Goal: Use online tool/utility: Use online tool/utility

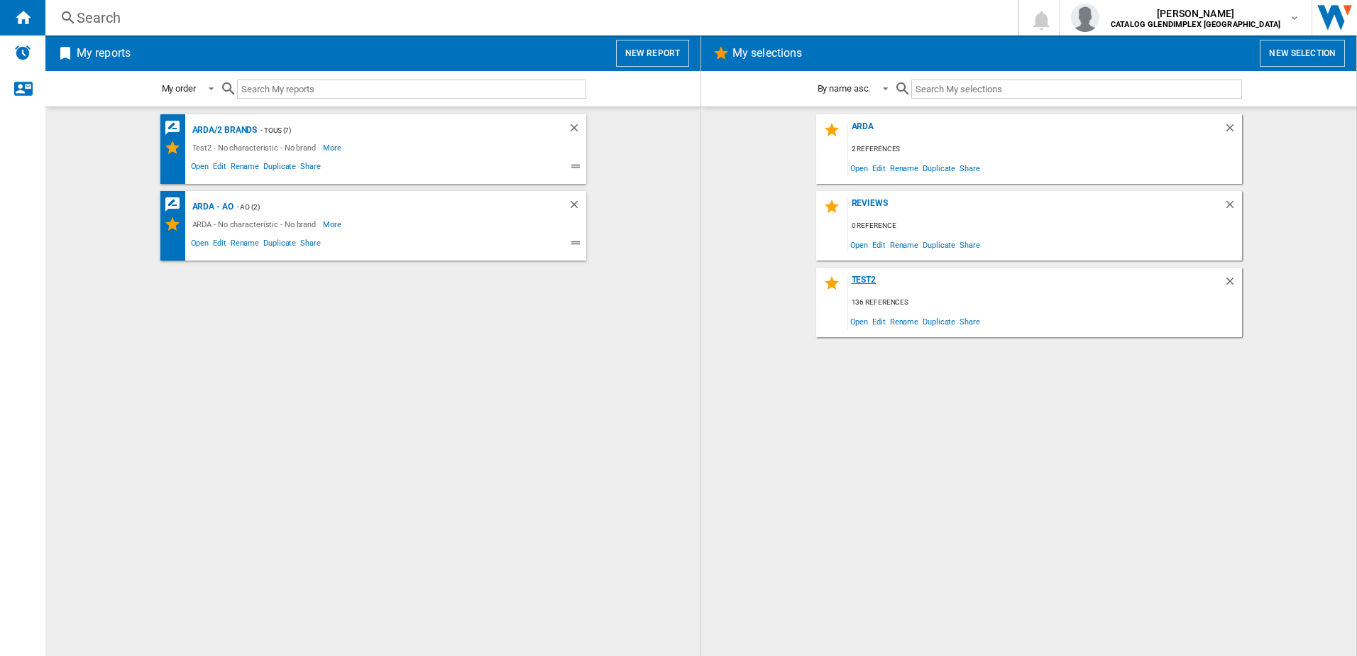
click at [870, 278] on div "Test2" at bounding box center [1035, 284] width 375 height 19
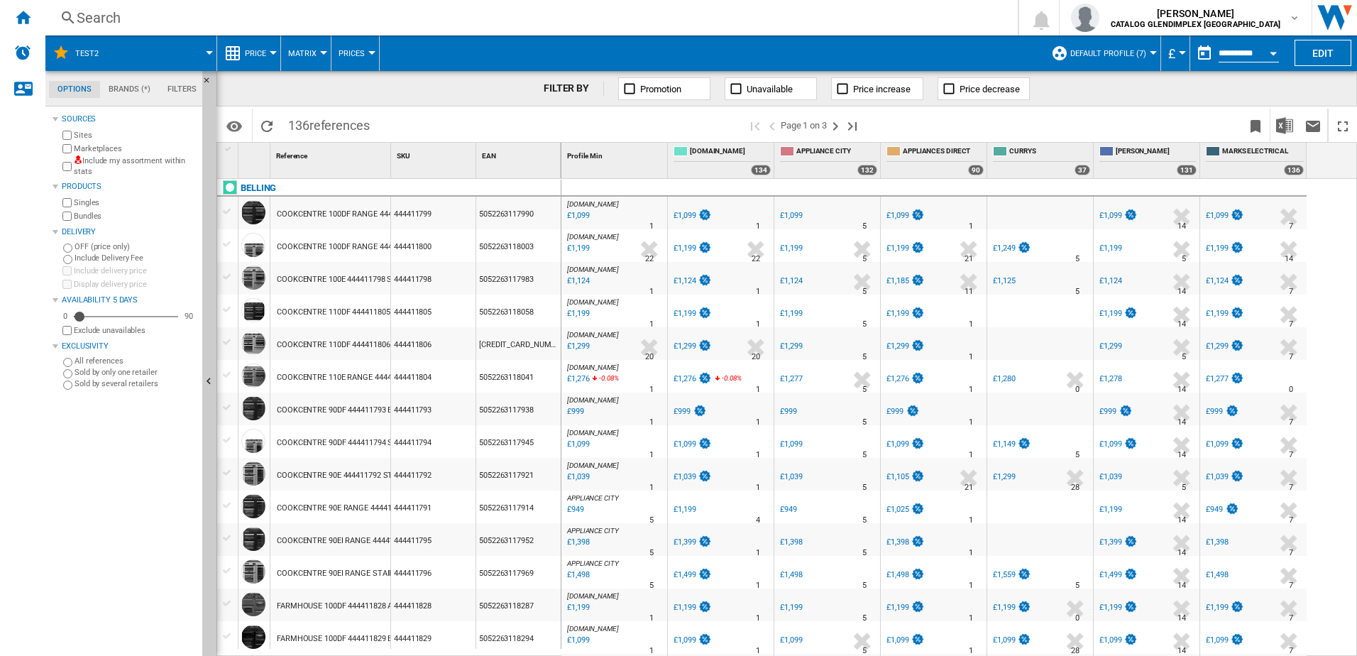
click at [305, 53] on span "Matrix" at bounding box center [302, 53] width 28 height 9
click at [306, 89] on span "Matrix" at bounding box center [307, 88] width 31 height 13
click at [131, 90] on md-tab-item "Brands (*)" at bounding box center [129, 89] width 59 height 17
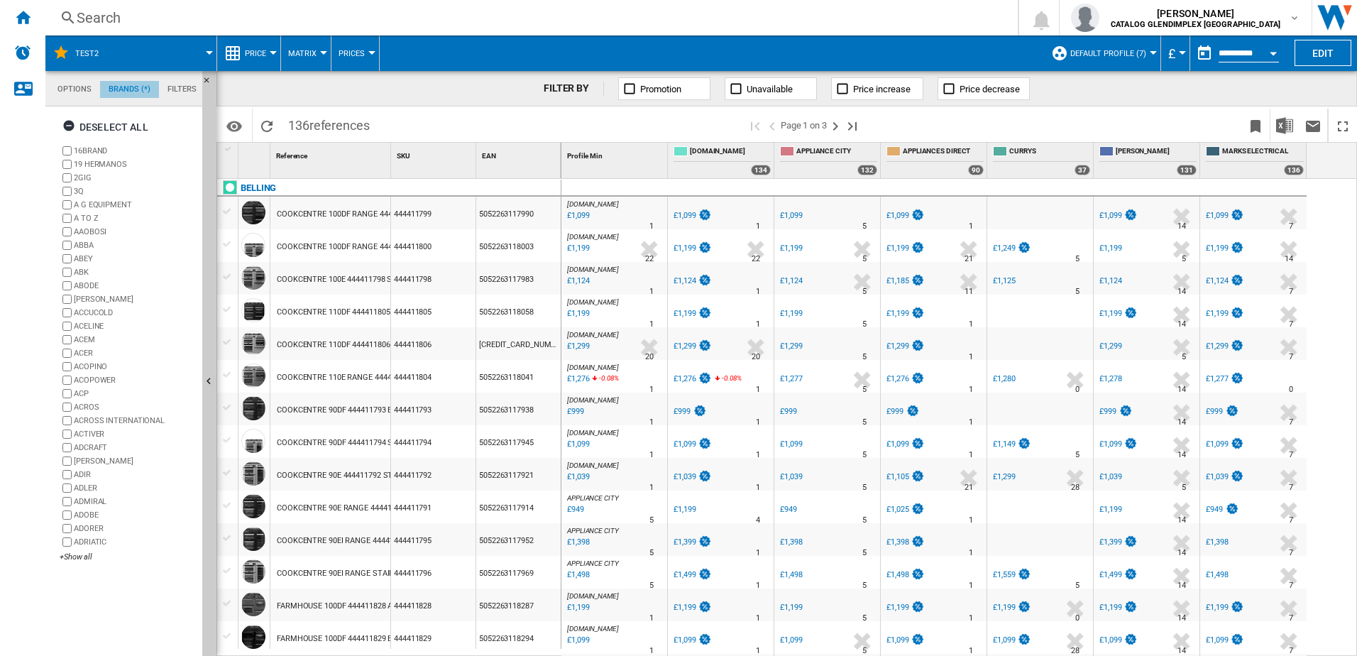
scroll to position [55, 0]
click at [95, 123] on div "Deselect all" at bounding box center [105, 127] width 86 height 26
click at [129, 53] on span at bounding box center [164, 52] width 91 height 35
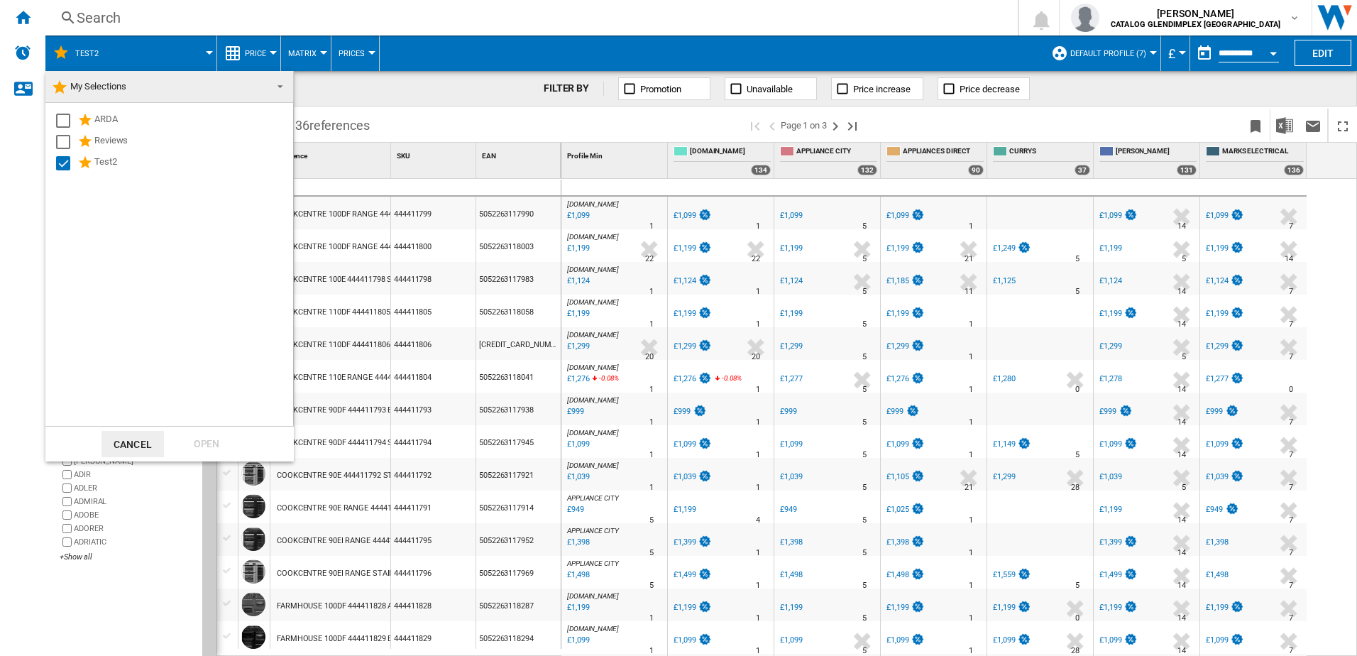
click at [184, 282] on div "ARDA Reviews Test2" at bounding box center [169, 264] width 248 height 323
click at [500, 11] on md-backdrop at bounding box center [678, 328] width 1357 height 656
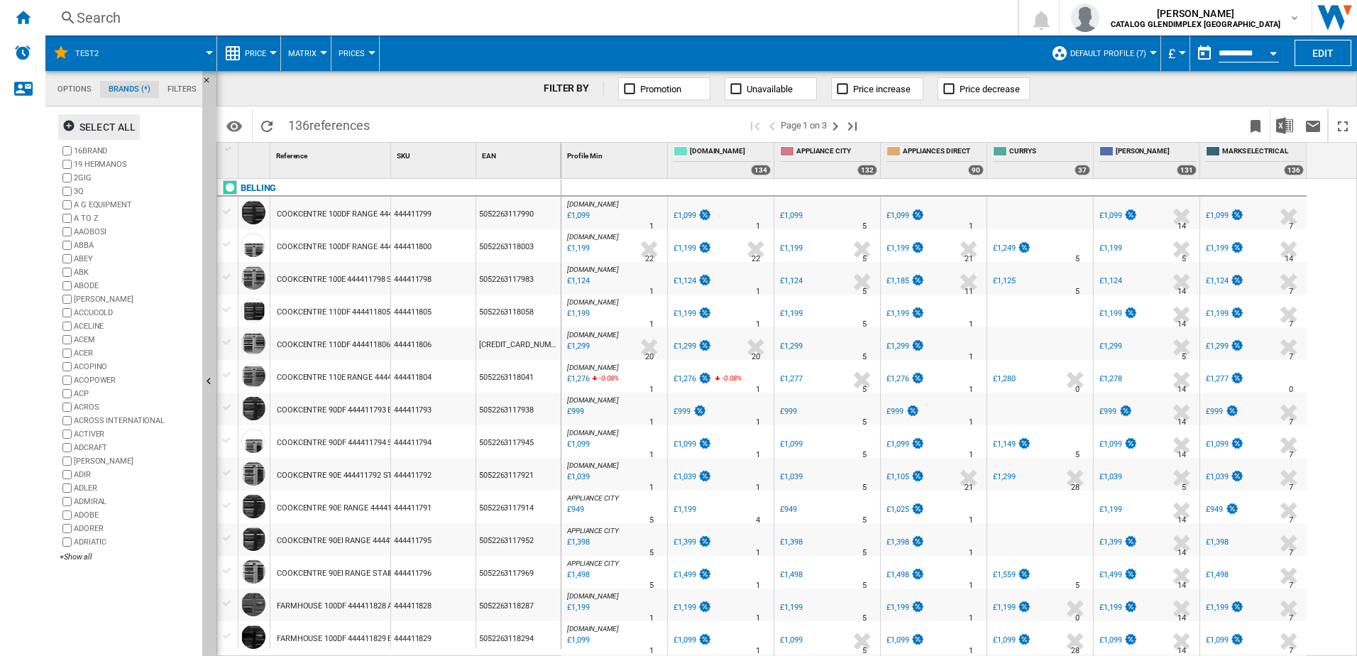
click at [1134, 57] on span "Default profile (7)" at bounding box center [1108, 53] width 76 height 9
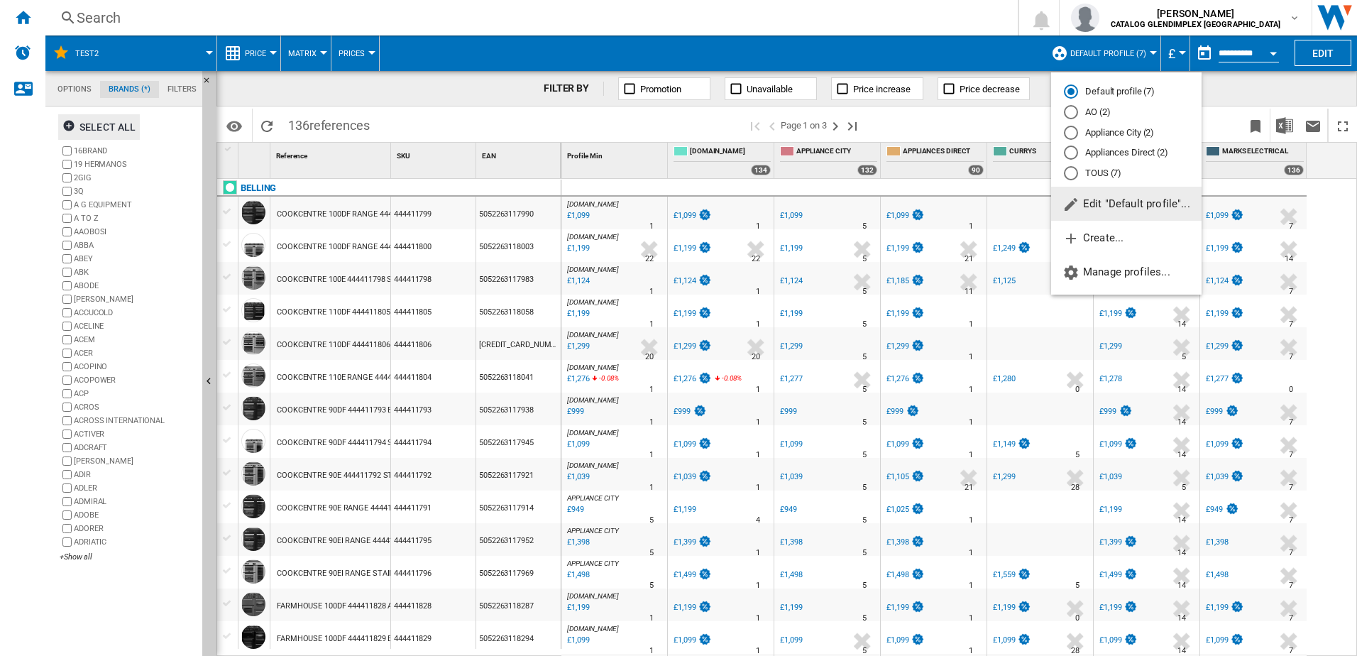
click at [1254, 92] on md-backdrop at bounding box center [678, 328] width 1357 height 656
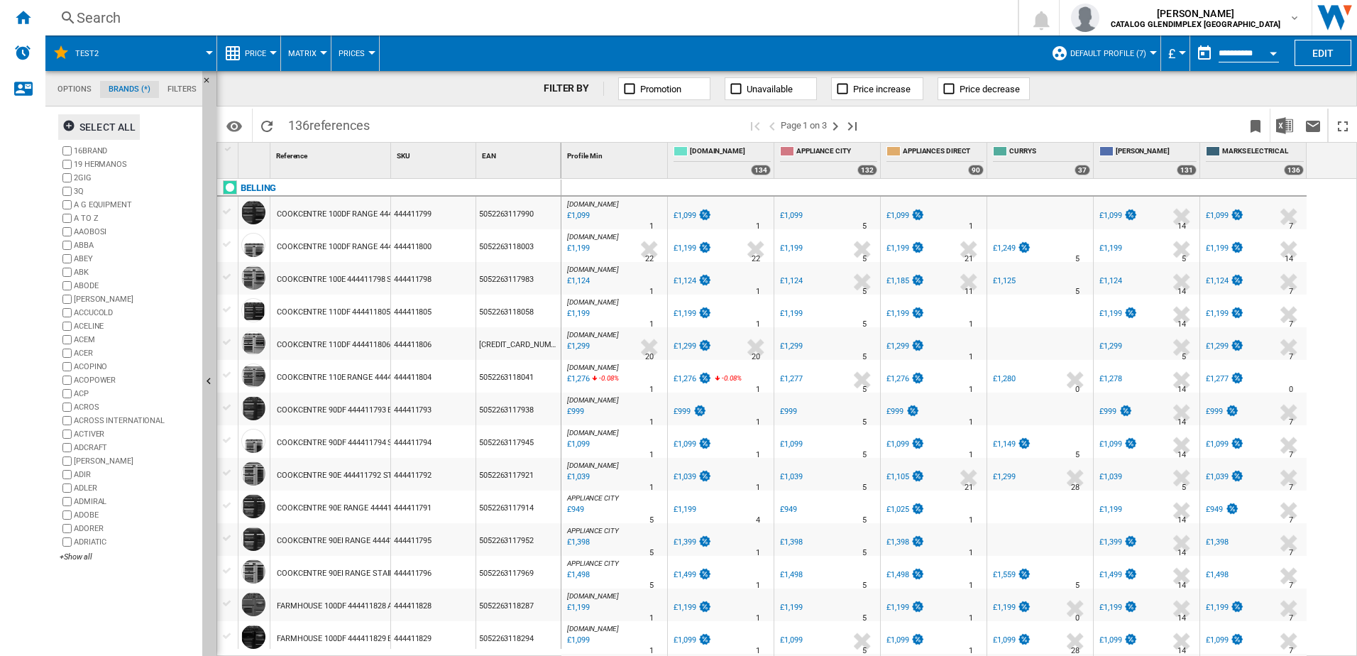
click at [67, 91] on md-tab-item "Options" at bounding box center [74, 89] width 51 height 17
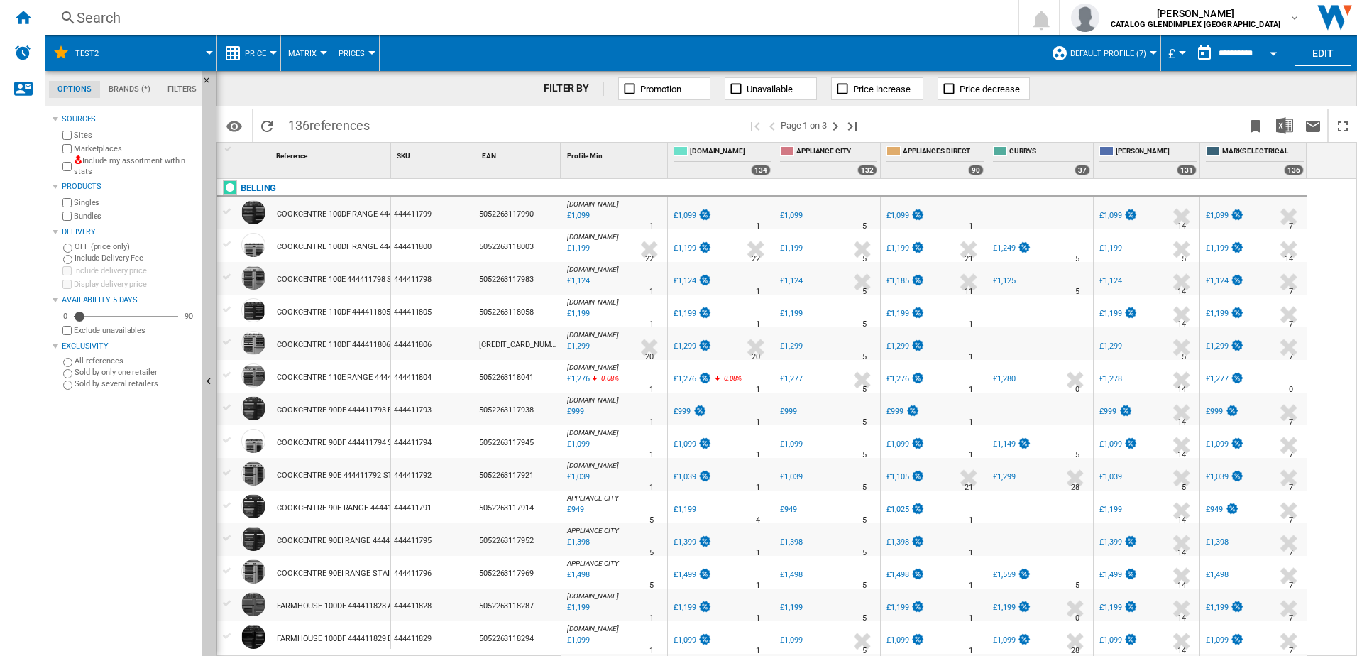
scroll to position [17, 0]
click at [24, 18] on ng-md-icon "Home" at bounding box center [22, 17] width 17 height 17
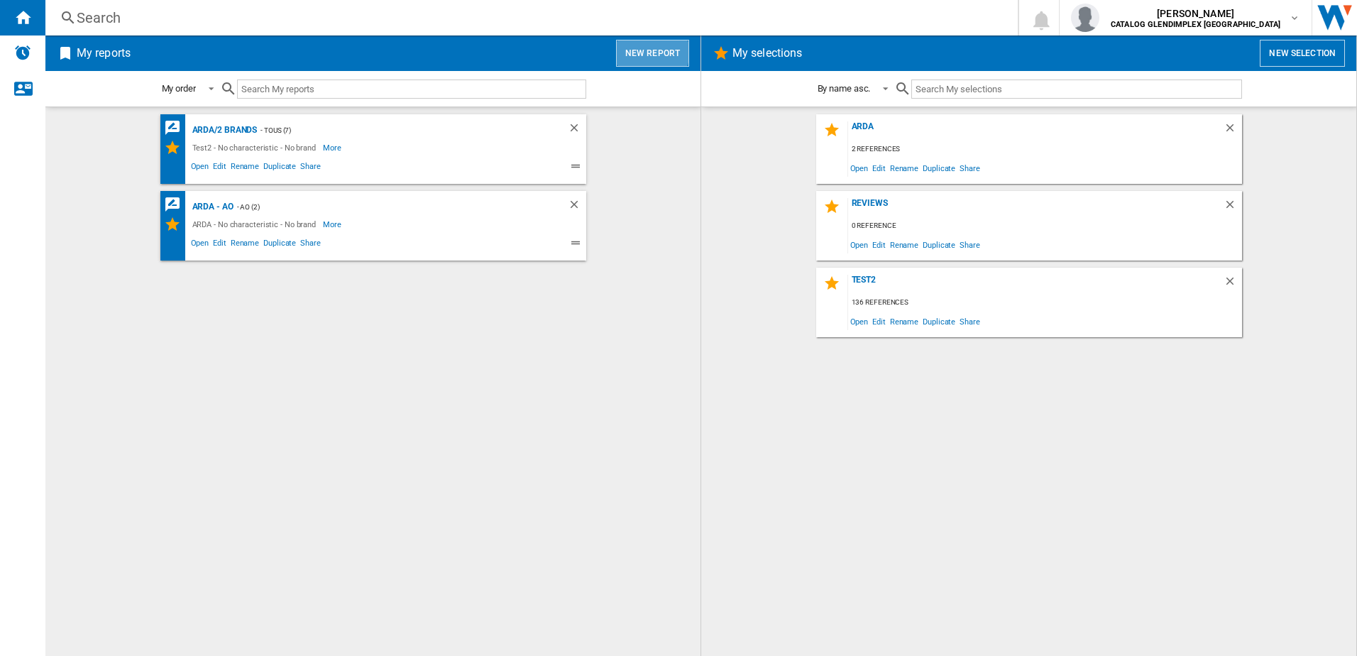
click at [633, 46] on button "New report" at bounding box center [652, 53] width 73 height 27
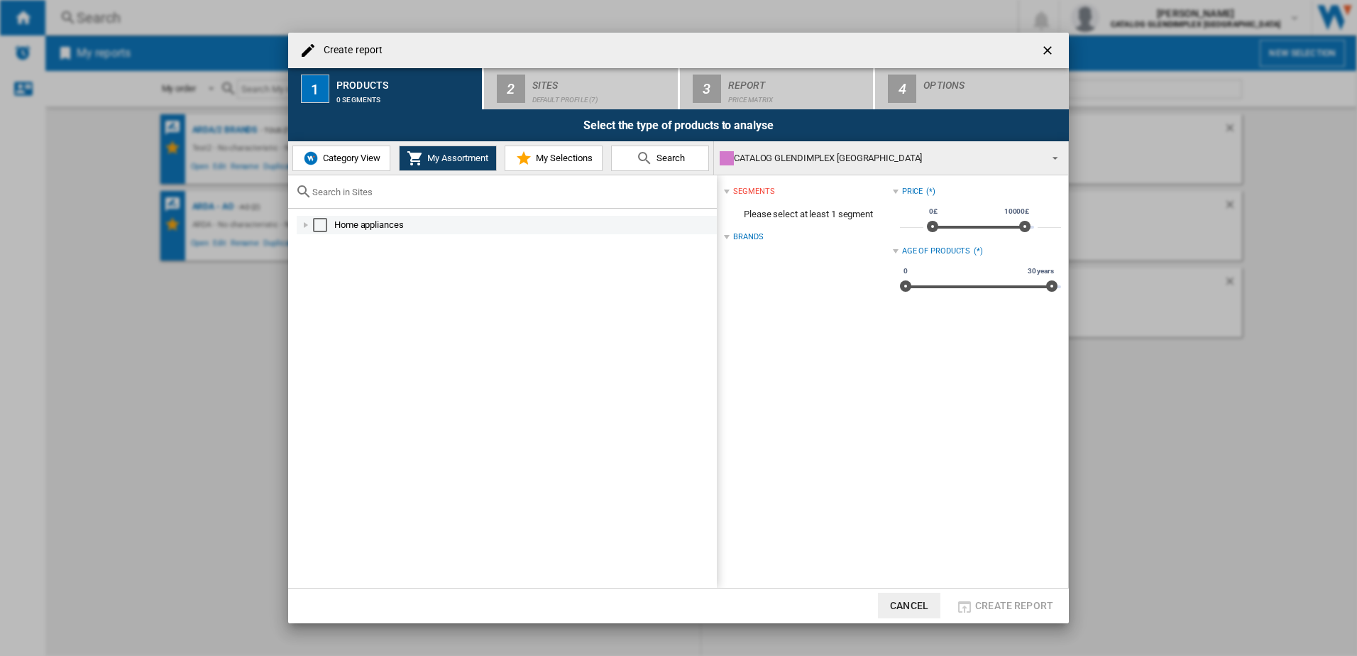
click at [304, 226] on div at bounding box center [306, 225] width 14 height 14
click at [316, 263] on div at bounding box center [321, 262] width 14 height 14
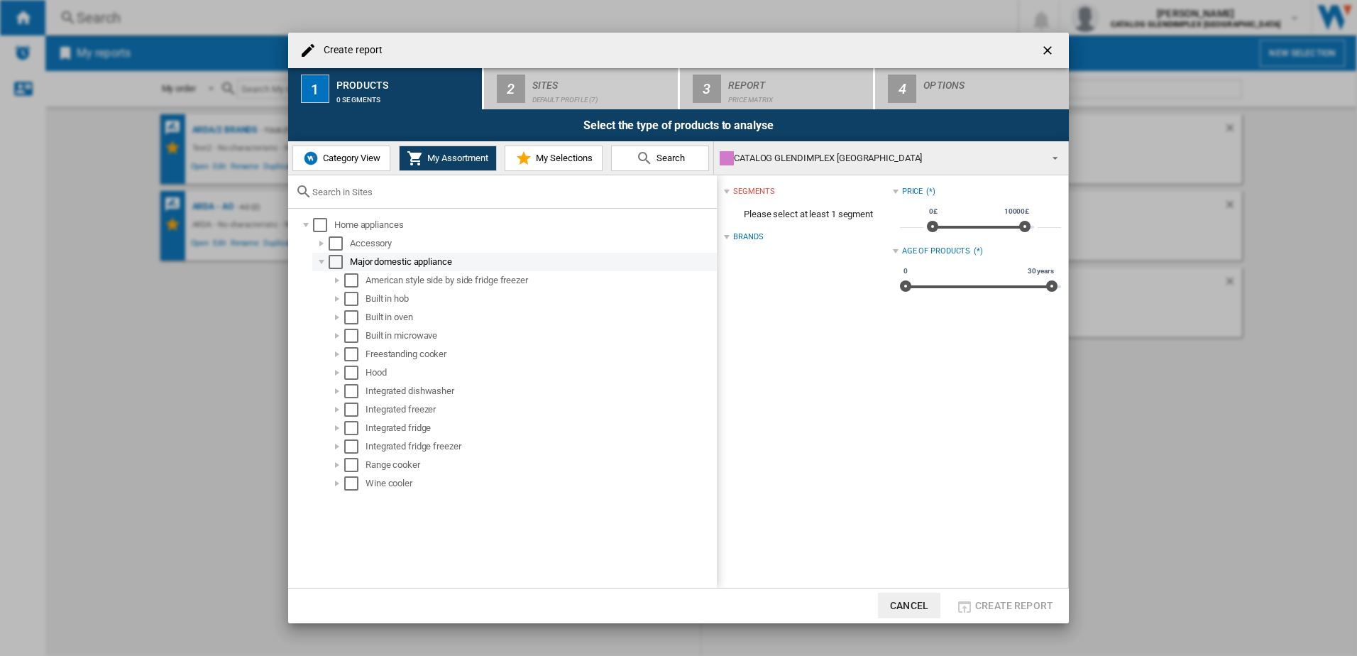
click at [315, 263] on div at bounding box center [321, 262] width 14 height 14
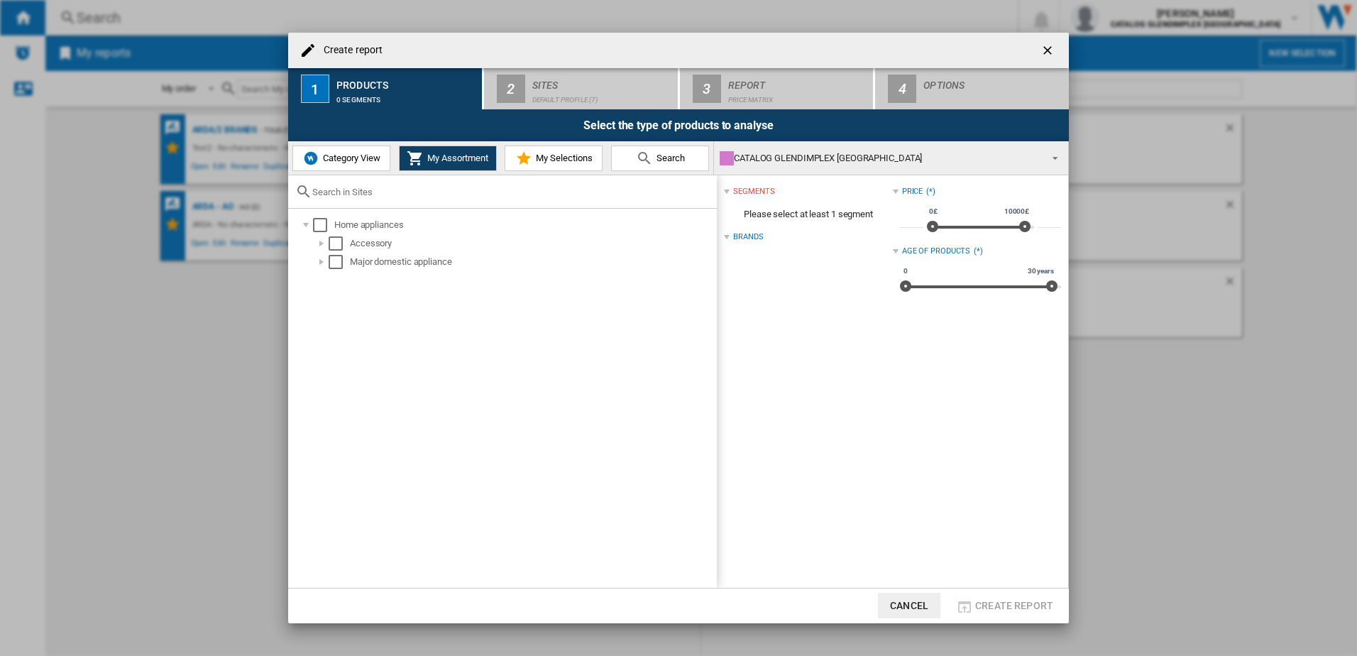
click at [561, 159] on span "My Selections" at bounding box center [562, 158] width 60 height 11
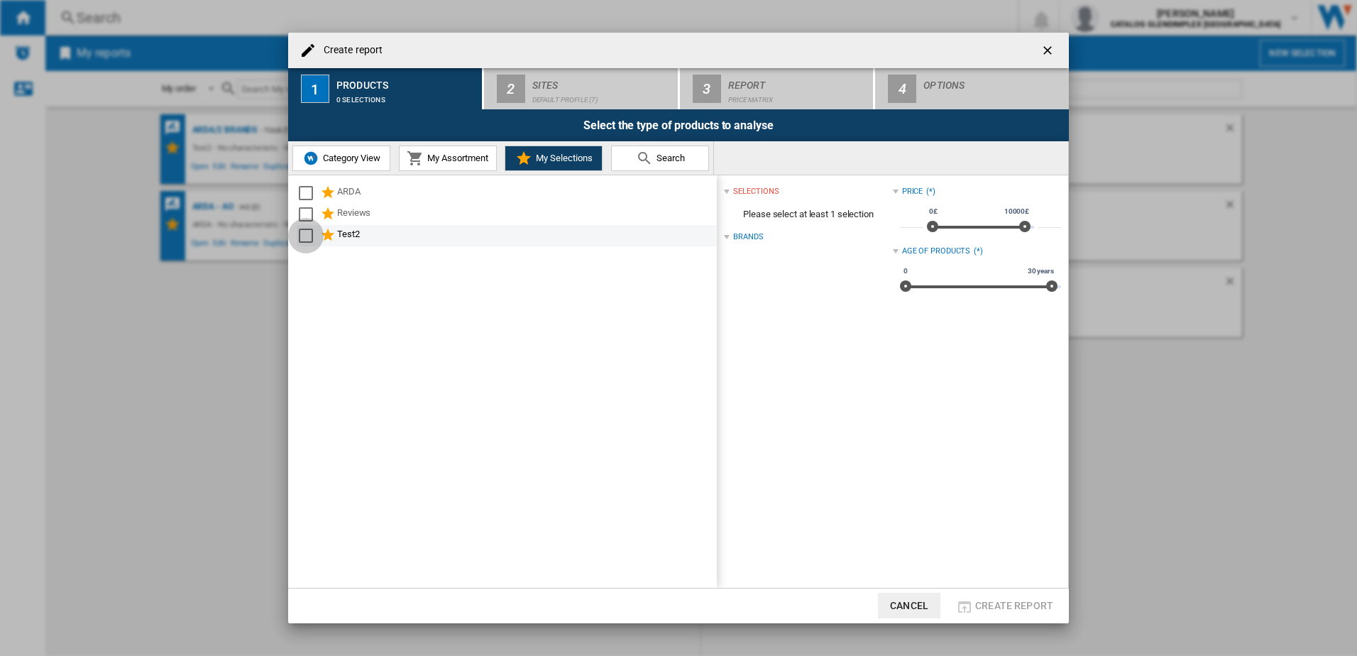
click at [302, 233] on div "Select" at bounding box center [306, 236] width 14 height 14
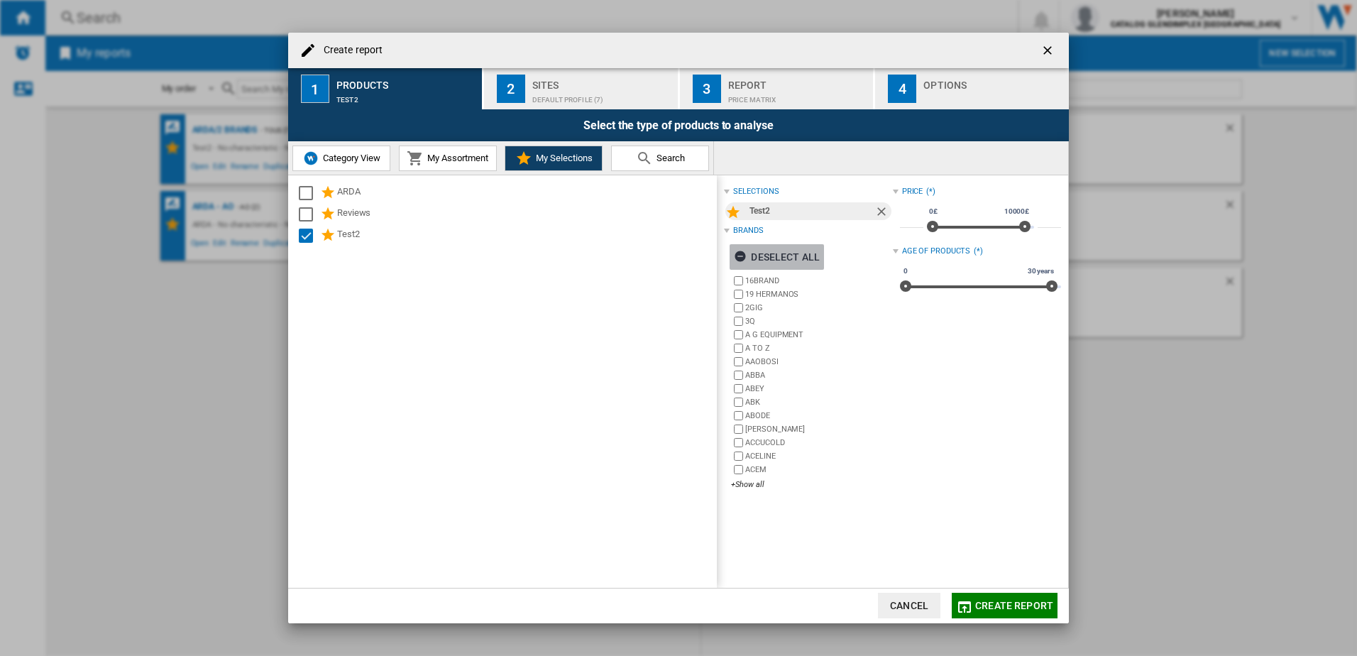
click at [739, 253] on ng-md-icon "button" at bounding box center [742, 258] width 17 height 17
click at [753, 483] on div "+Show all" at bounding box center [811, 484] width 161 height 11
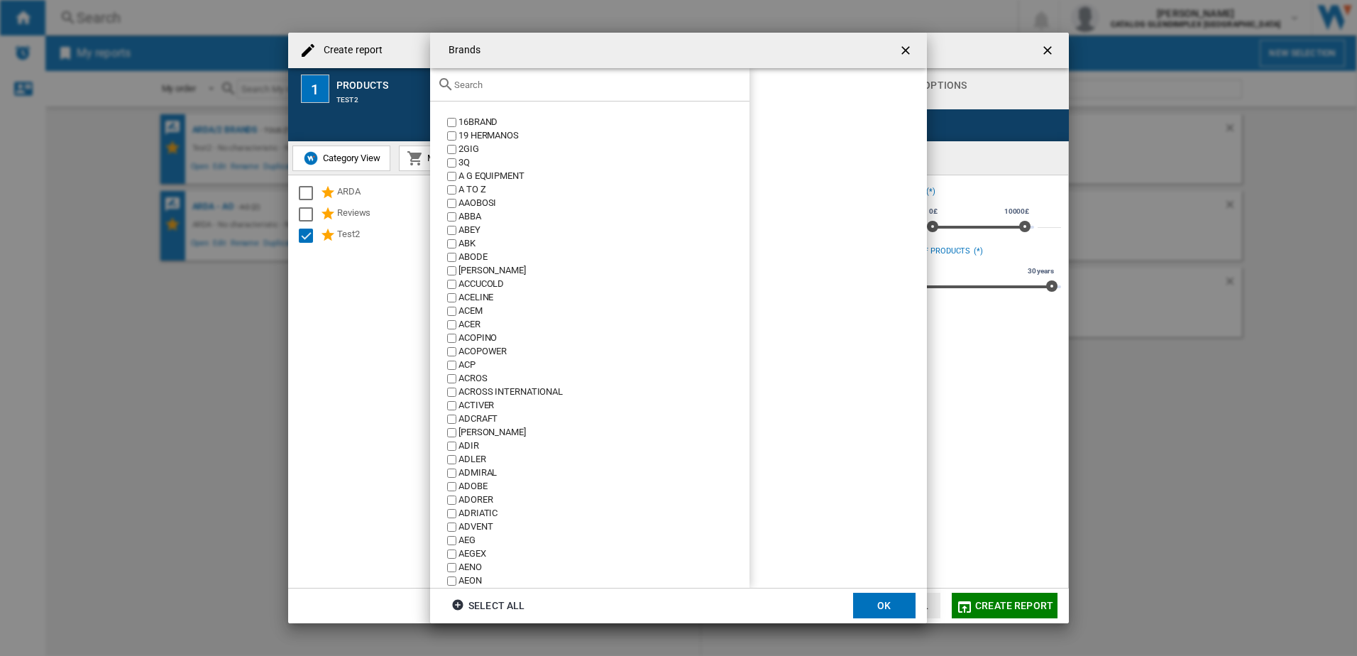
click at [503, 88] on input "text" at bounding box center [598, 84] width 288 height 11
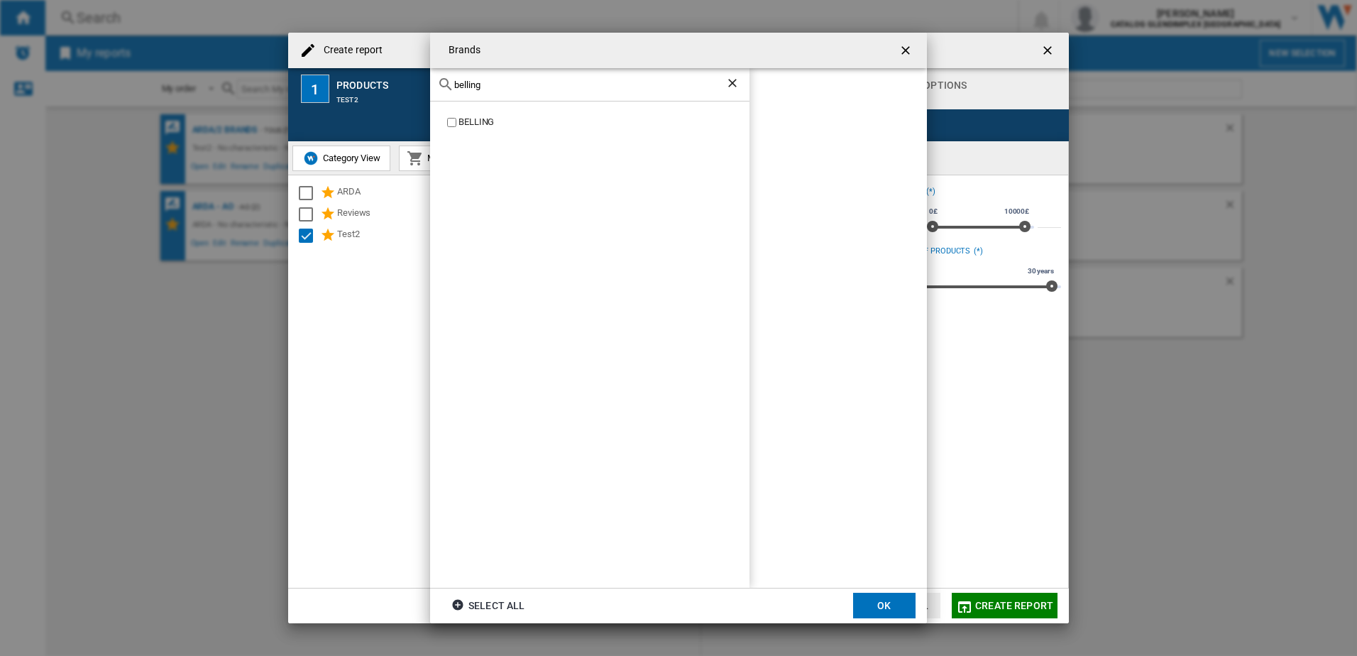
type input "belling"
click at [733, 89] on ng-md-icon "Clear search" at bounding box center [733, 84] width 17 height 17
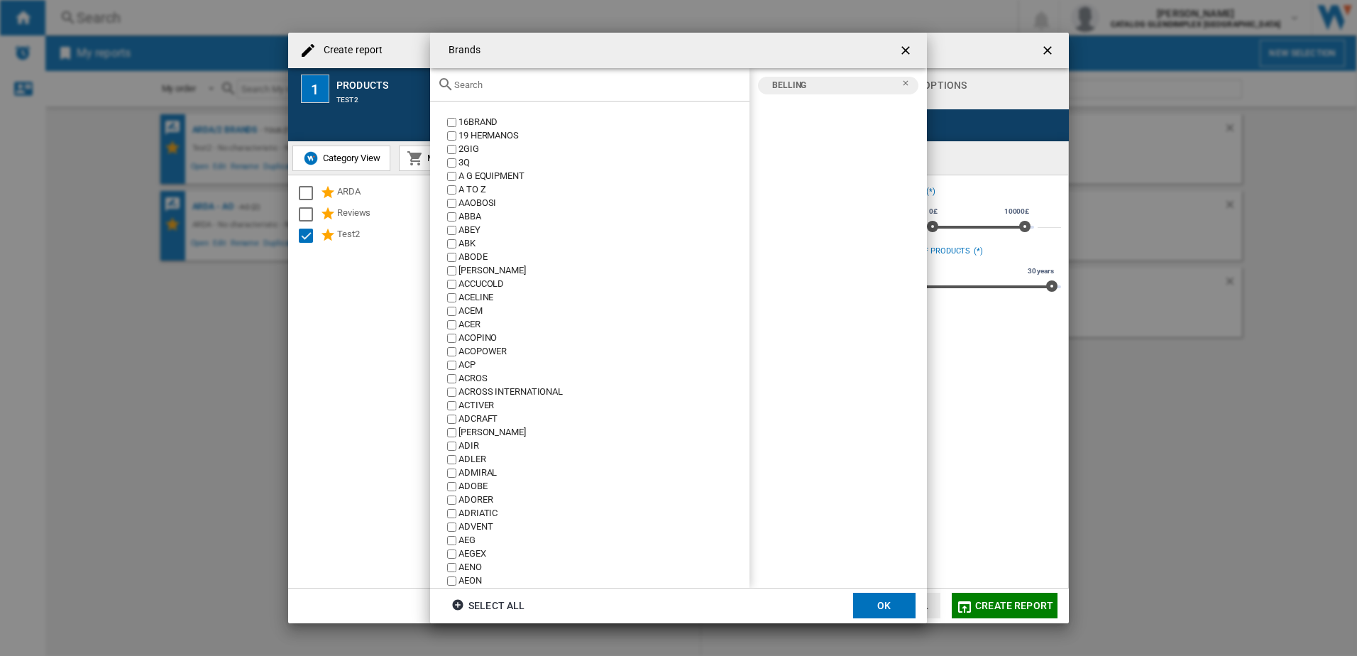
click at [549, 85] on input "text" at bounding box center [598, 84] width 288 height 11
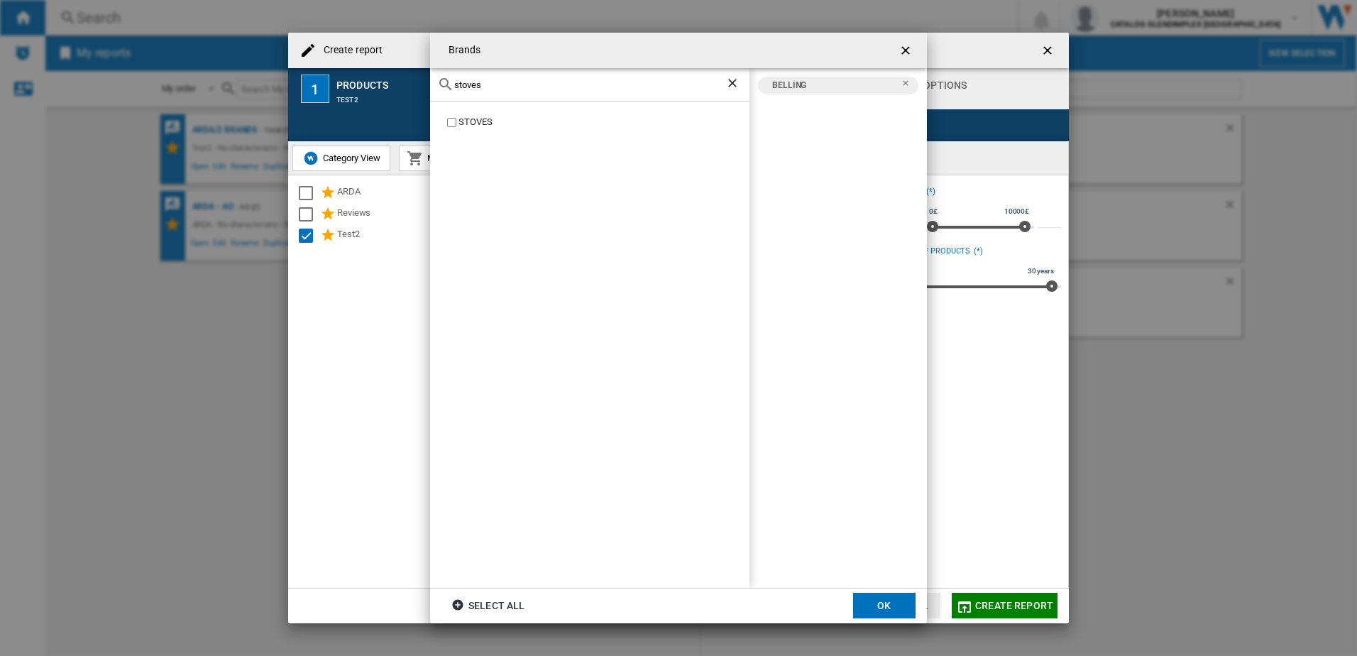
type input "stoves"
click at [898, 600] on button "OK" at bounding box center [884, 606] width 62 height 26
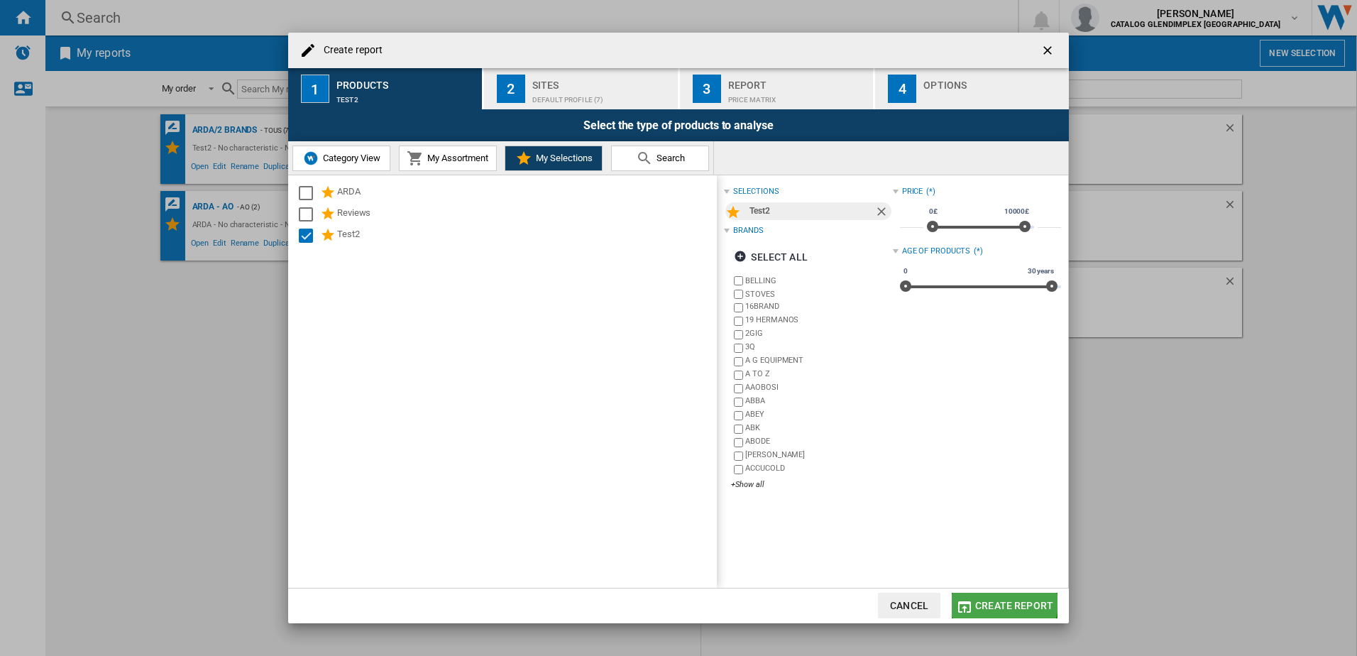
click at [998, 600] on span "Create report" at bounding box center [1014, 605] width 78 height 11
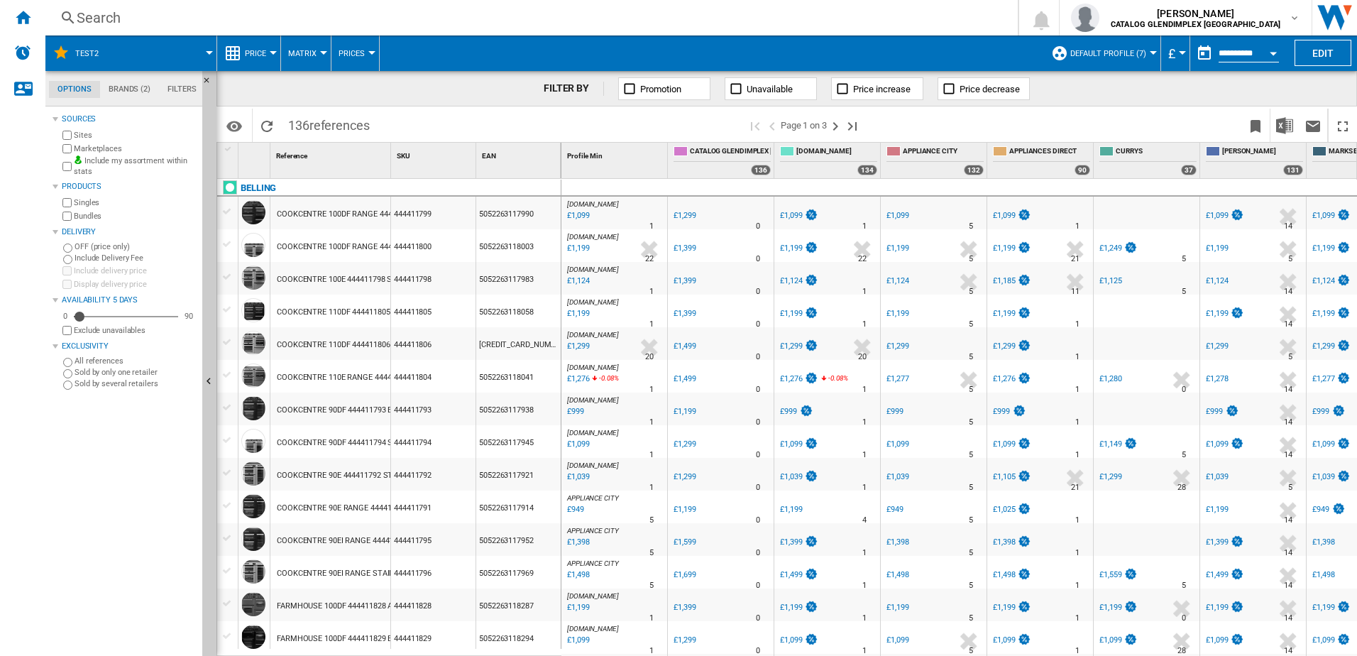
scroll to position [0, 63]
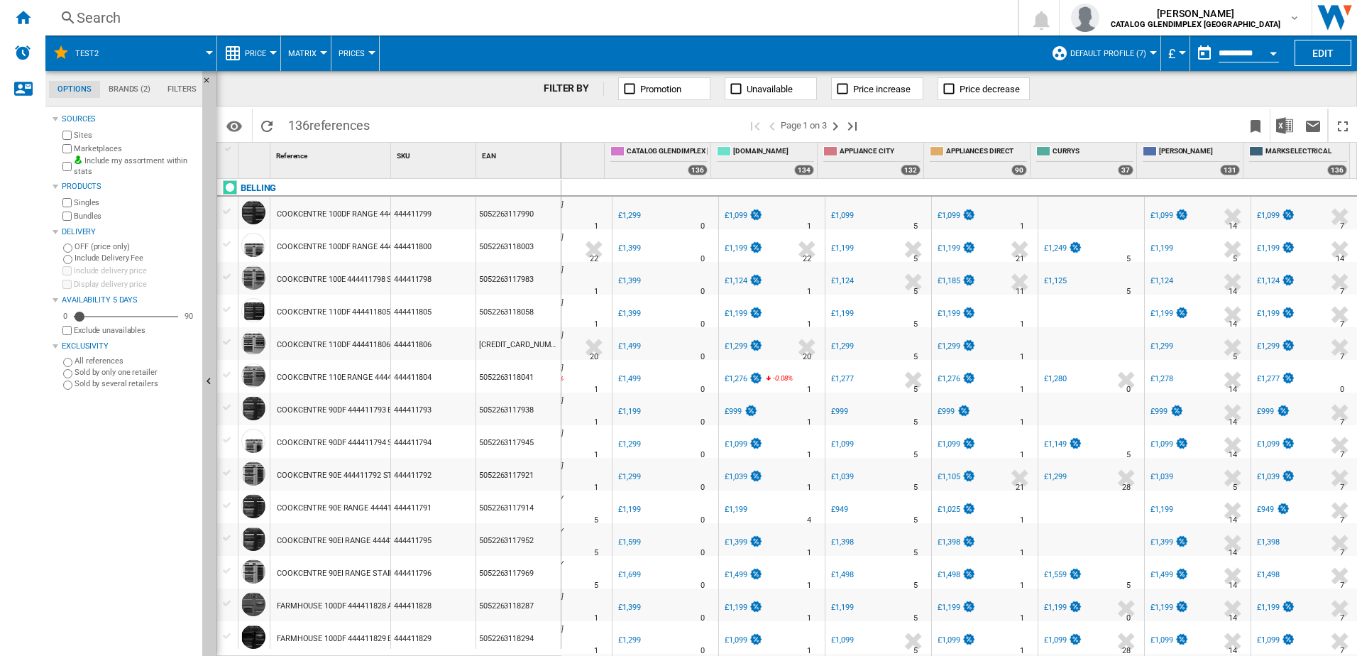
click at [312, 56] on span "Matrix" at bounding box center [302, 53] width 28 height 9
click at [370, 55] on md-backdrop at bounding box center [678, 328] width 1357 height 656
click at [18, 58] on img "Alerts" at bounding box center [22, 52] width 17 height 17
click at [28, 21] on ng-md-icon "Home" at bounding box center [22, 17] width 17 height 17
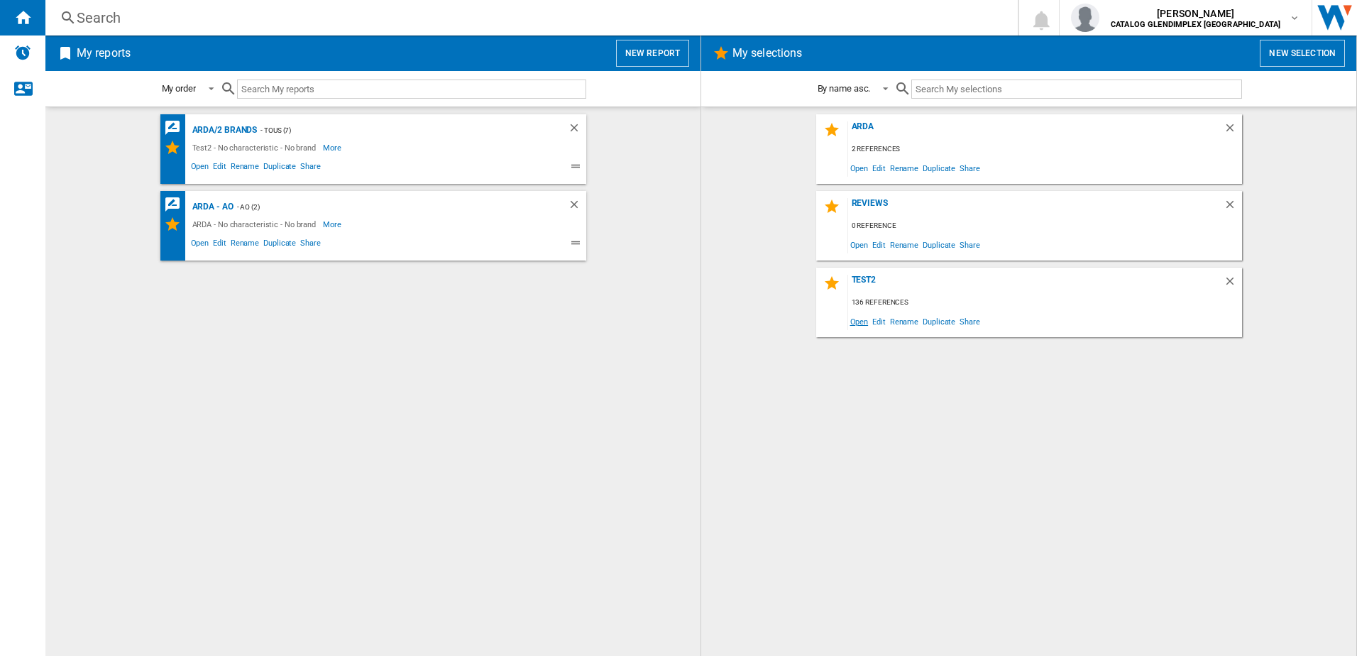
click at [856, 324] on span "Open" at bounding box center [859, 321] width 23 height 19
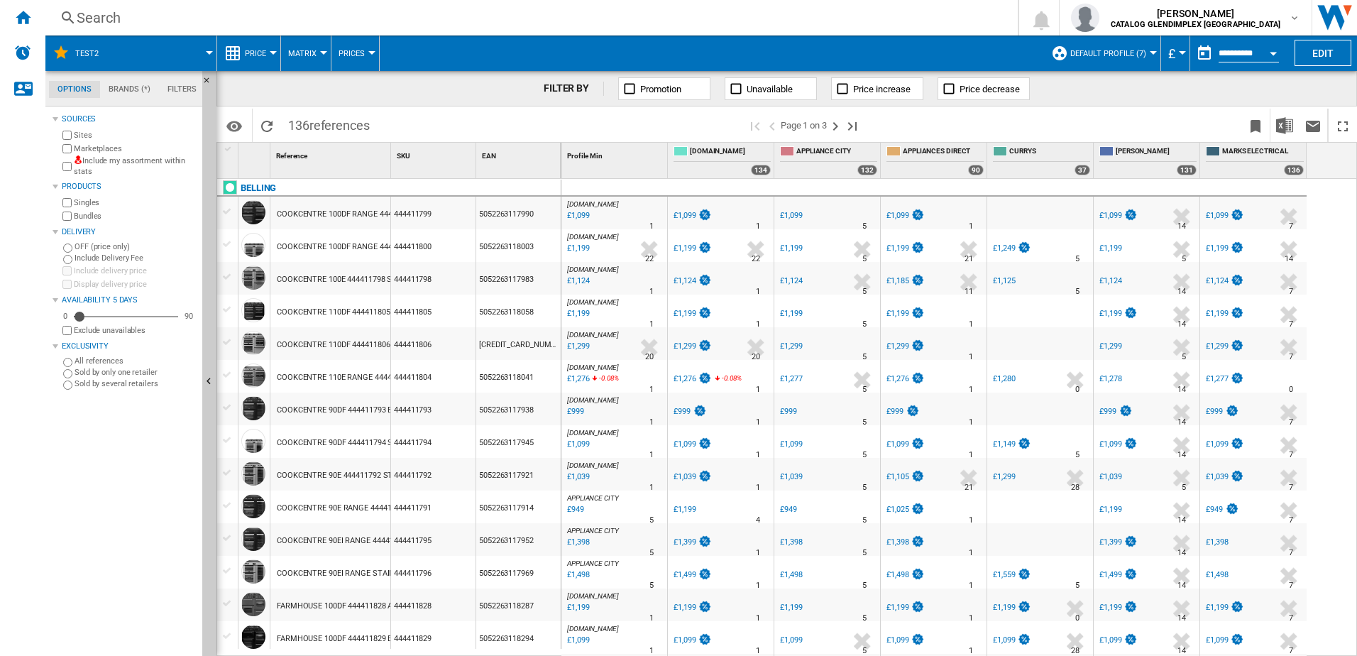
click at [204, 55] on span at bounding box center [164, 52] width 91 height 35
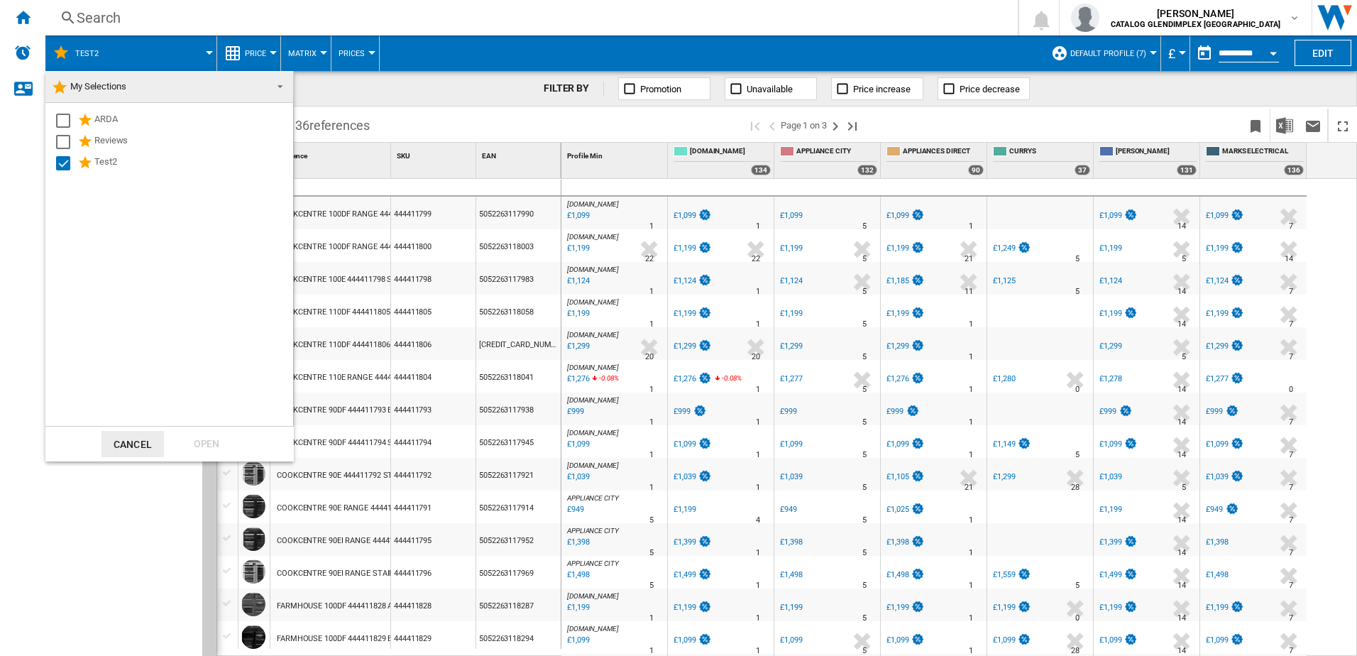
click at [204, 55] on md-backdrop at bounding box center [678, 328] width 1357 height 656
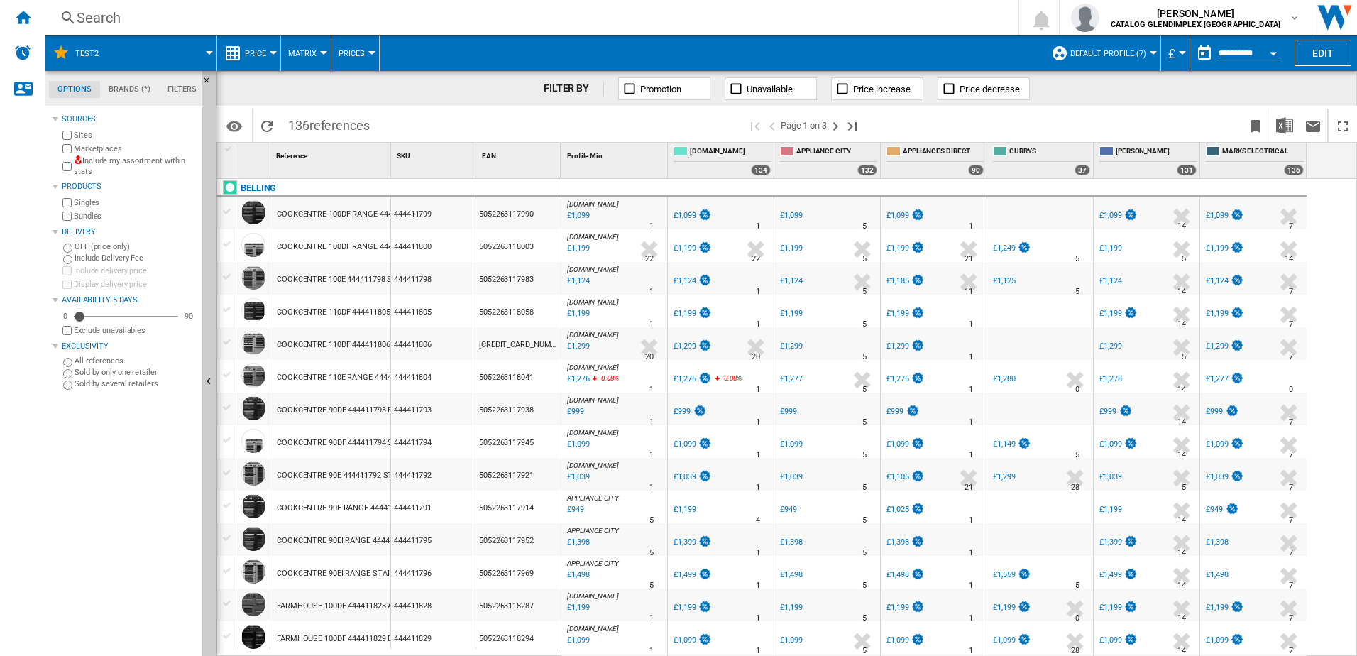
click at [310, 54] on span "Matrix" at bounding box center [302, 53] width 28 height 9
click at [311, 79] on button "Matrix" at bounding box center [314, 88] width 68 height 34
click at [236, 123] on md-icon "Options" at bounding box center [234, 126] width 17 height 17
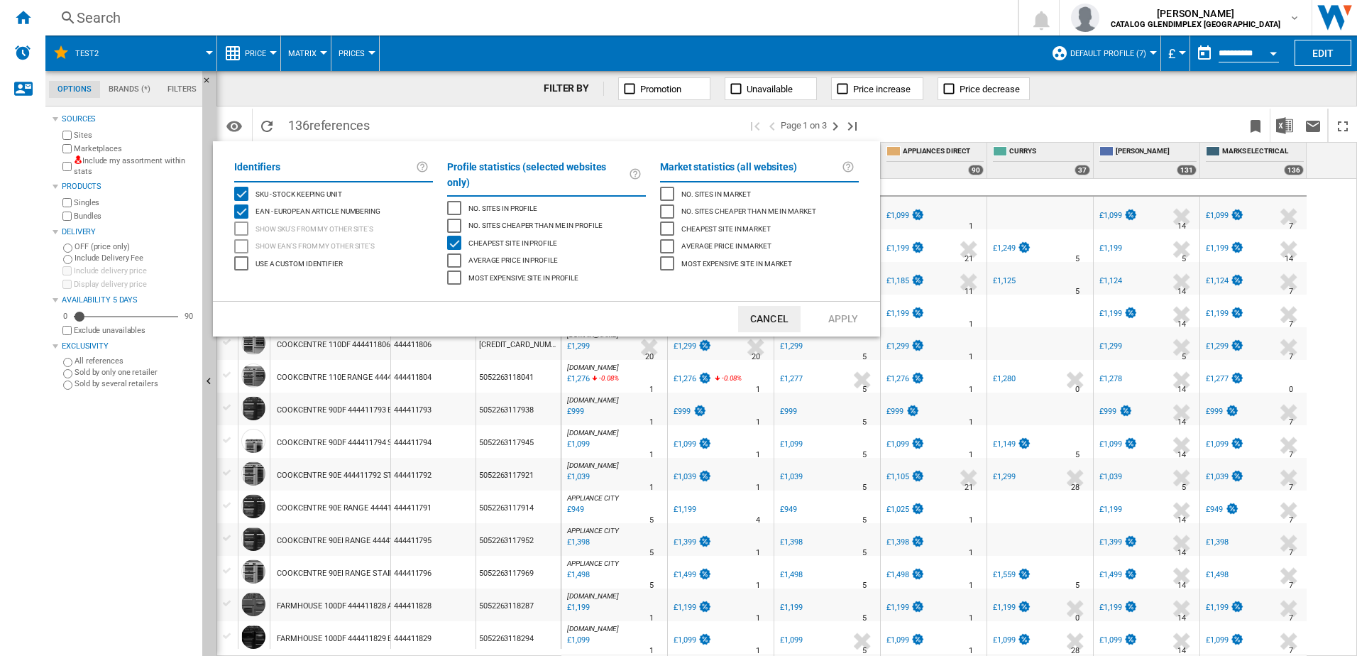
click at [771, 306] on button "Cancel" at bounding box center [769, 319] width 62 height 26
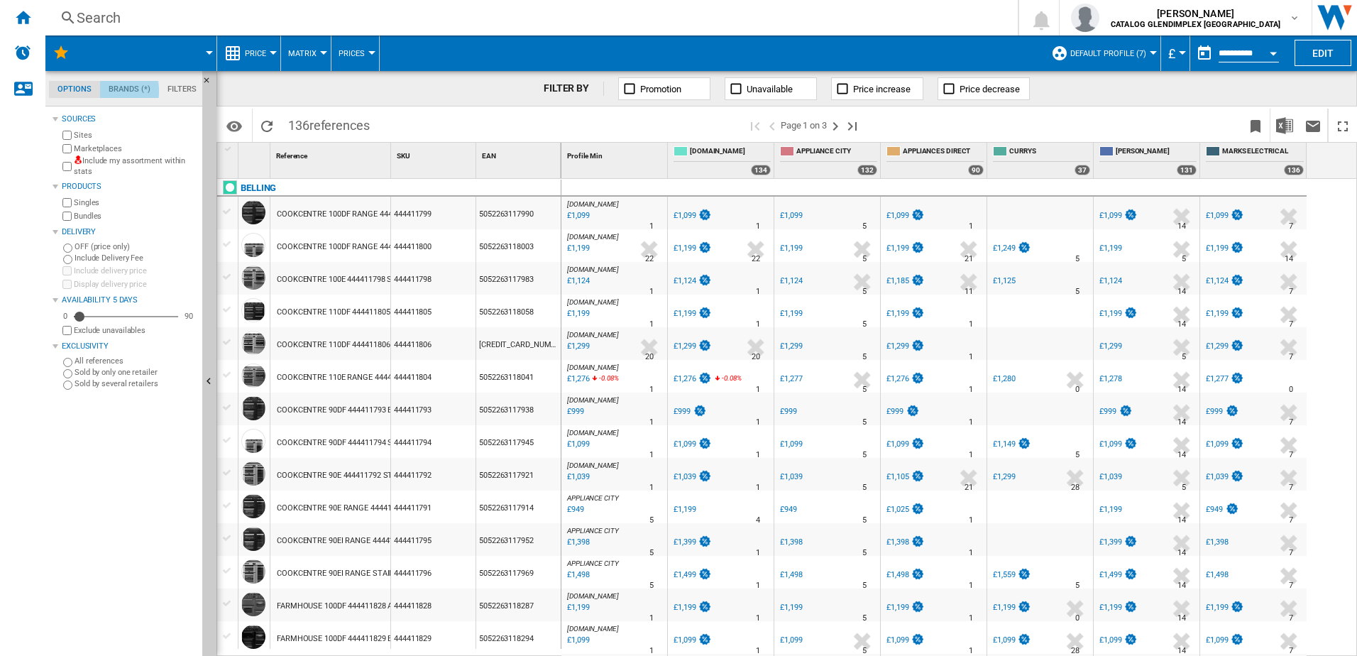
click at [122, 91] on md-tab-item "Brands (*)" at bounding box center [129, 89] width 59 height 17
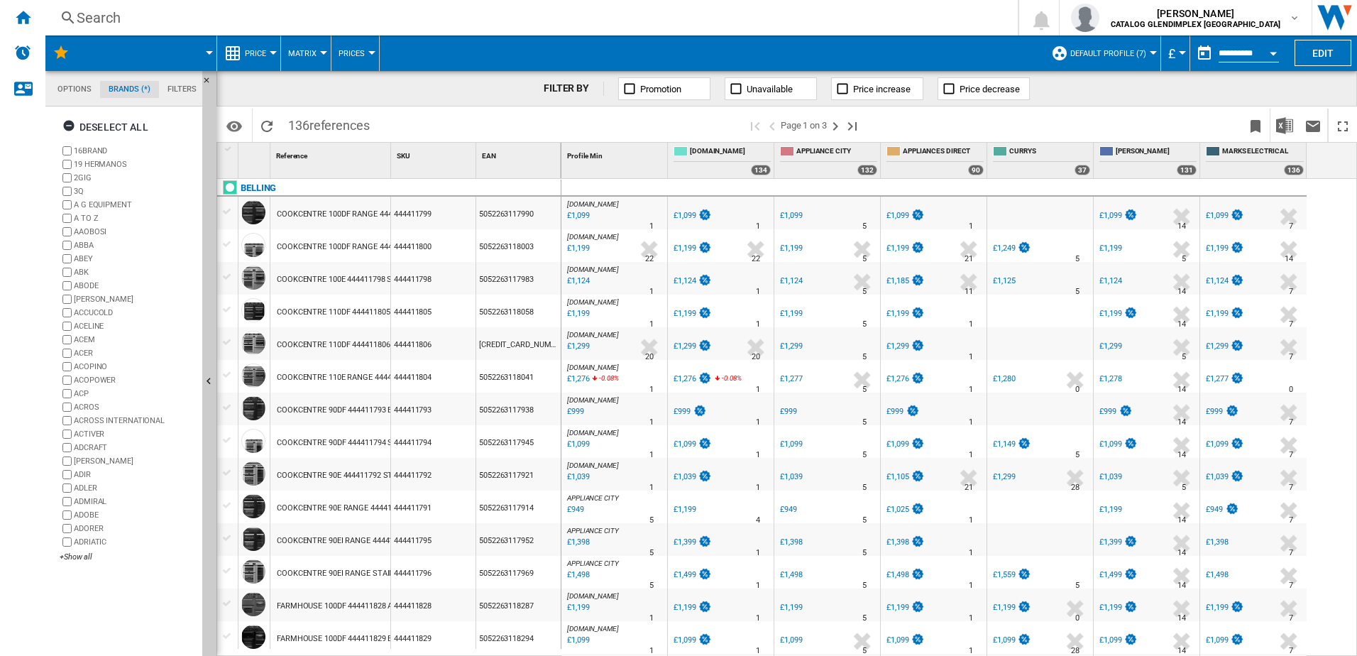
click at [176, 89] on md-tab-item "Filters" at bounding box center [182, 89] width 46 height 17
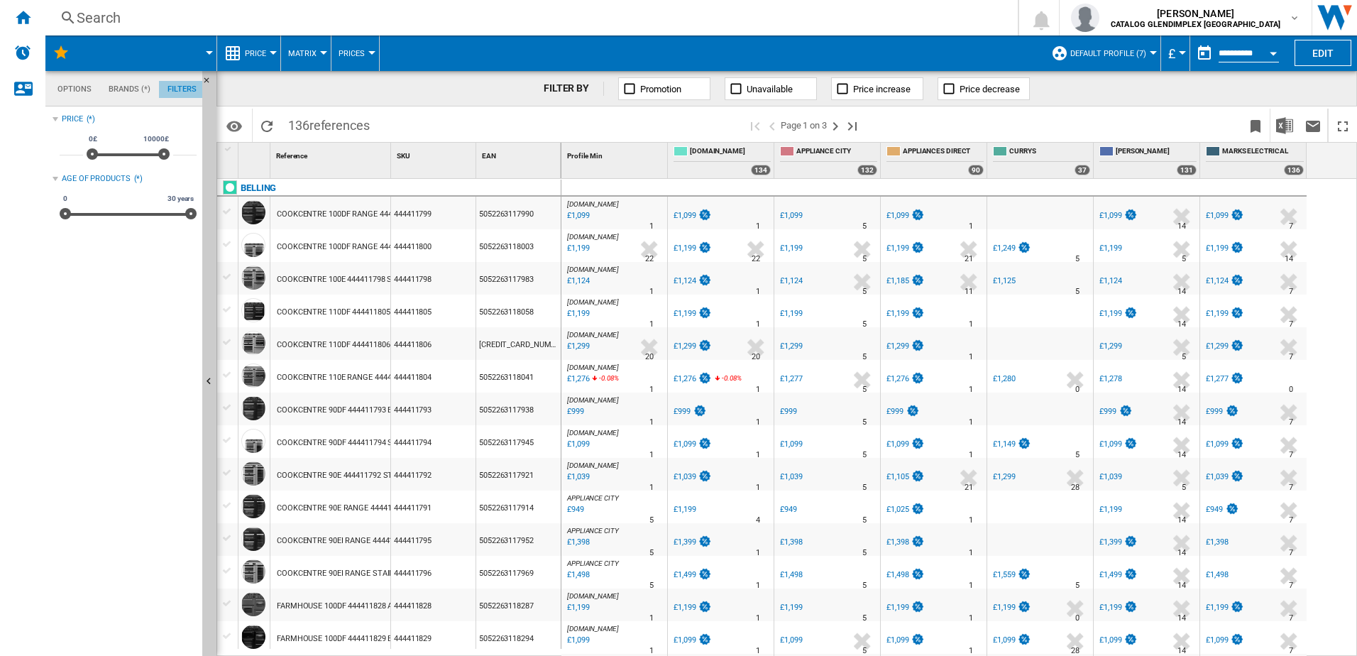
scroll to position [92, 0]
click at [60, 89] on md-tab-item "Options" at bounding box center [74, 89] width 51 height 17
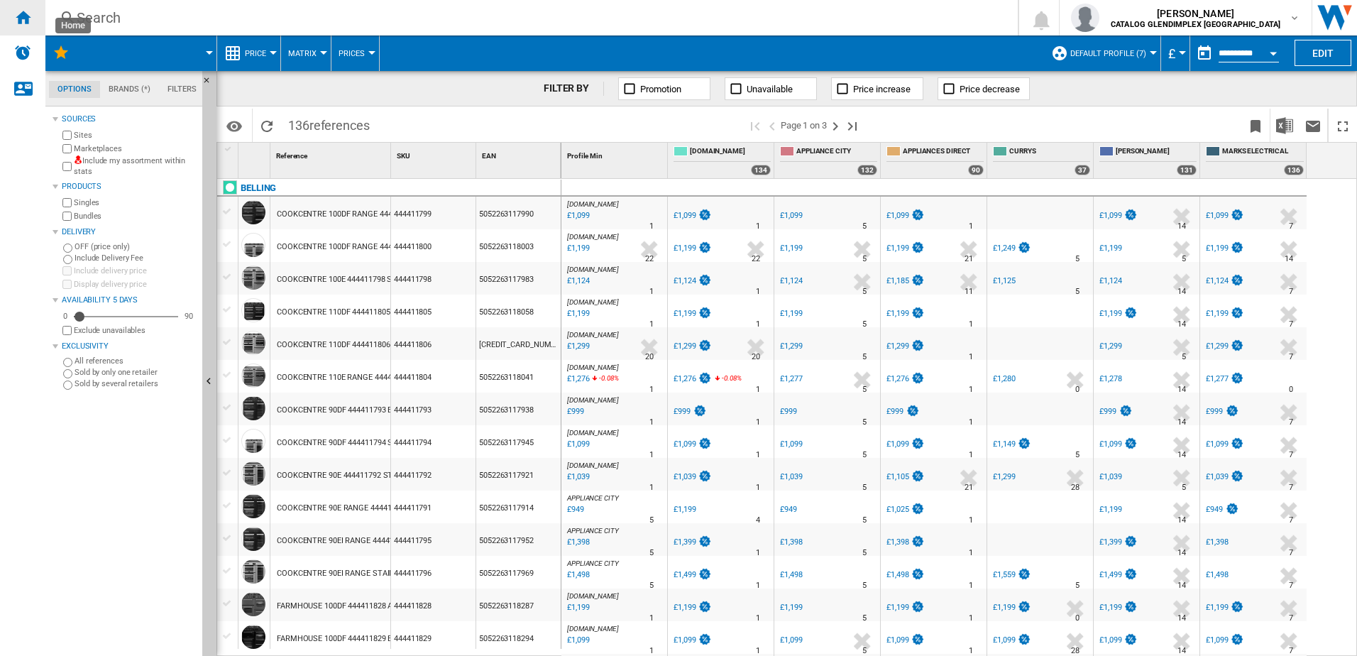
click at [33, 19] on div "Home" at bounding box center [22, 17] width 45 height 35
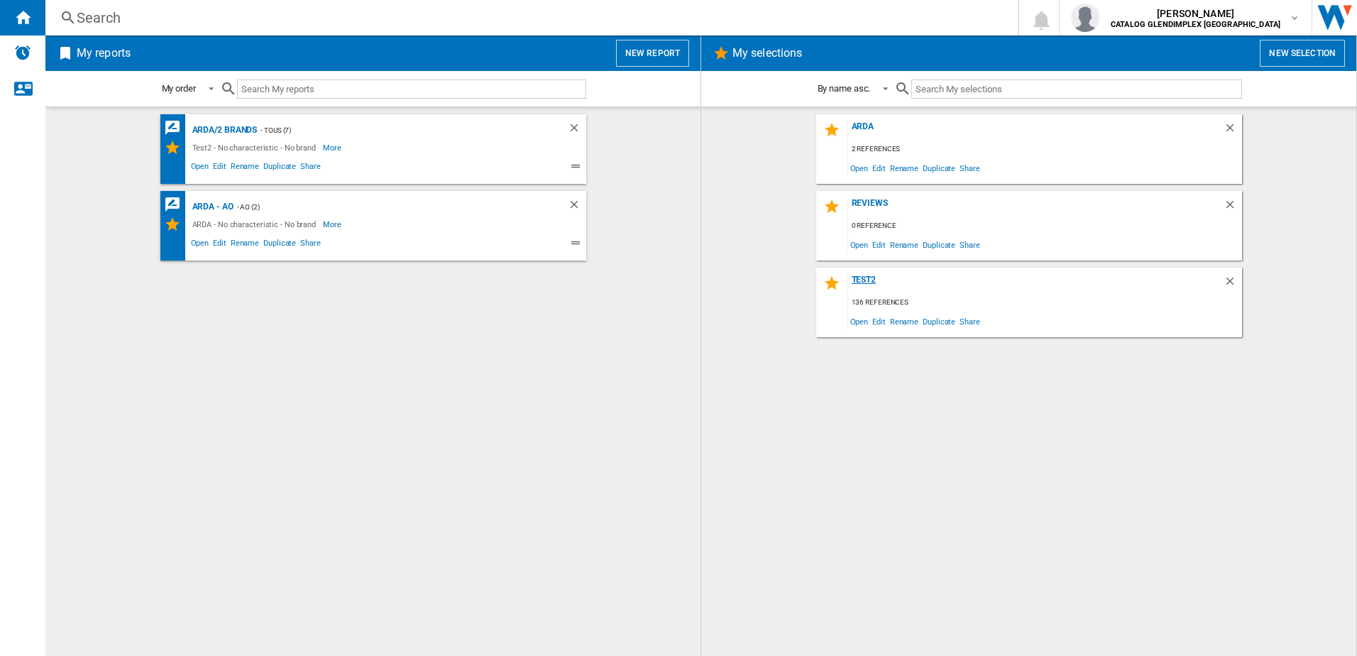
click at [862, 278] on div "Test2" at bounding box center [1035, 284] width 375 height 19
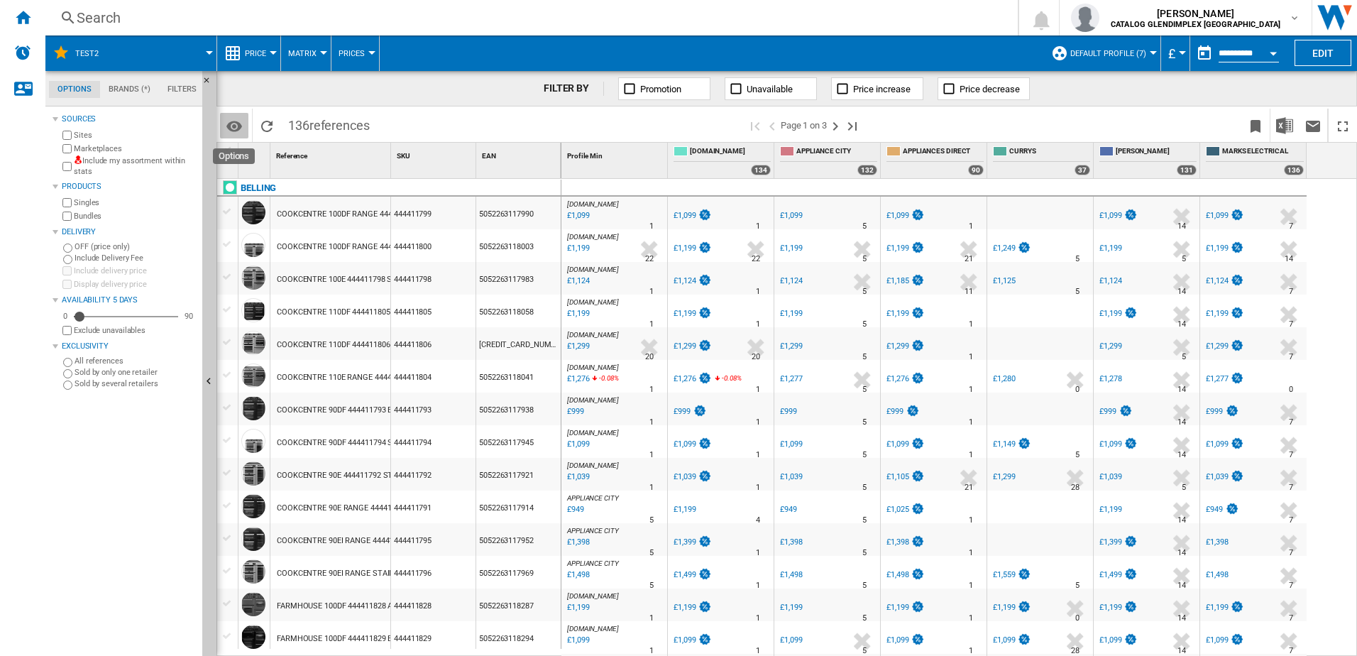
click at [242, 123] on md-icon "Options" at bounding box center [234, 126] width 17 height 17
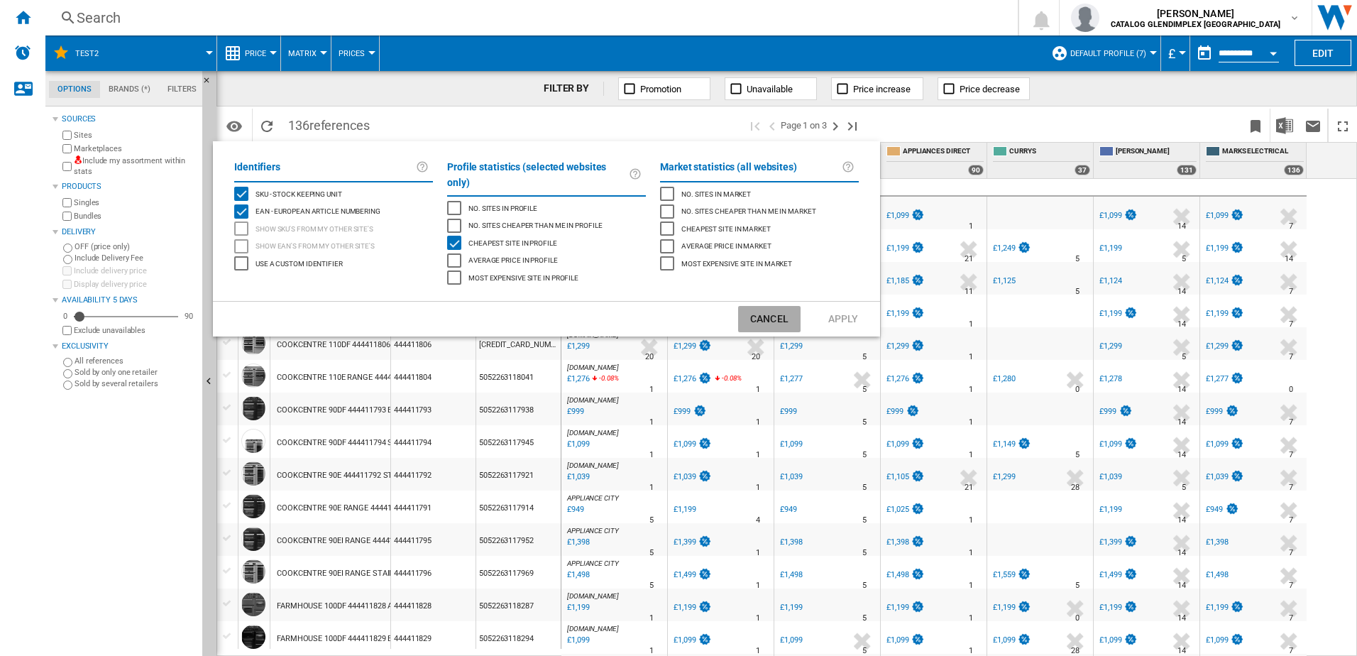
click at [775, 306] on button "Cancel" at bounding box center [769, 319] width 62 height 26
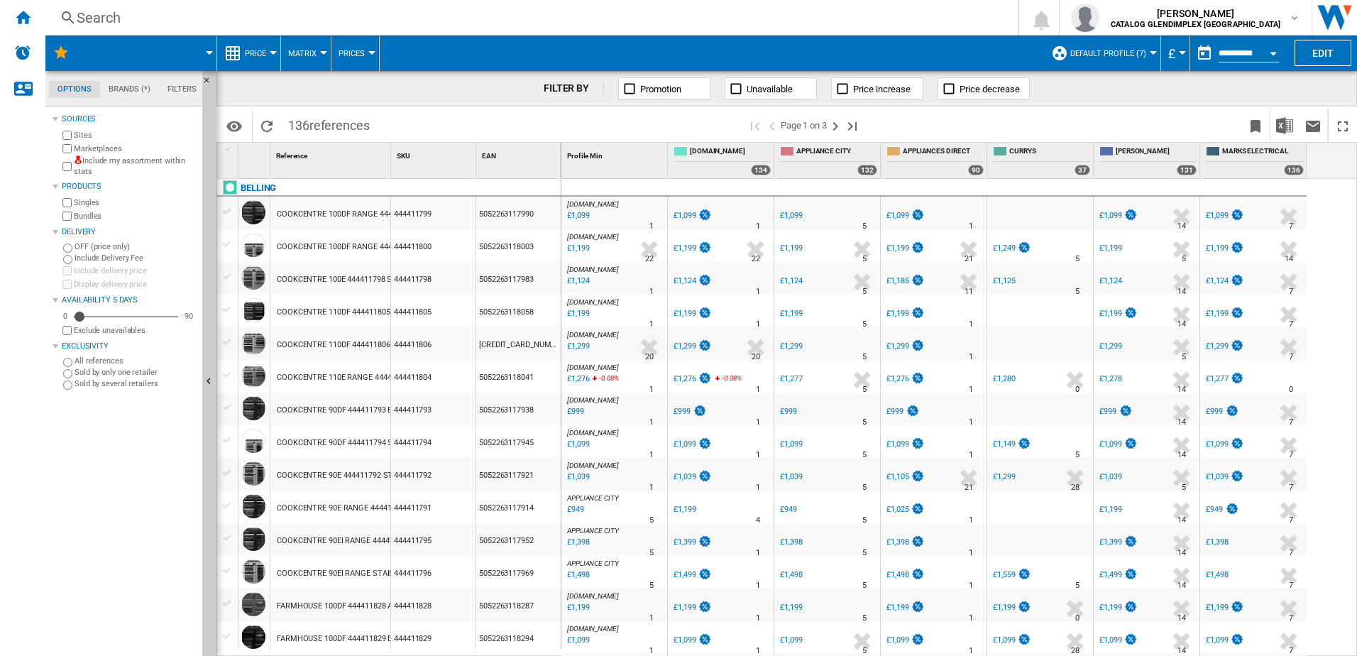
click at [318, 58] on button "Matrix" at bounding box center [305, 52] width 35 height 35
click at [343, 48] on md-backdrop at bounding box center [678, 328] width 1357 height 656
click at [350, 54] on span "Prices" at bounding box center [351, 53] width 26 height 9
click at [418, 54] on md-backdrop at bounding box center [678, 328] width 1357 height 656
click at [1150, 53] on div at bounding box center [1153, 53] width 7 height 4
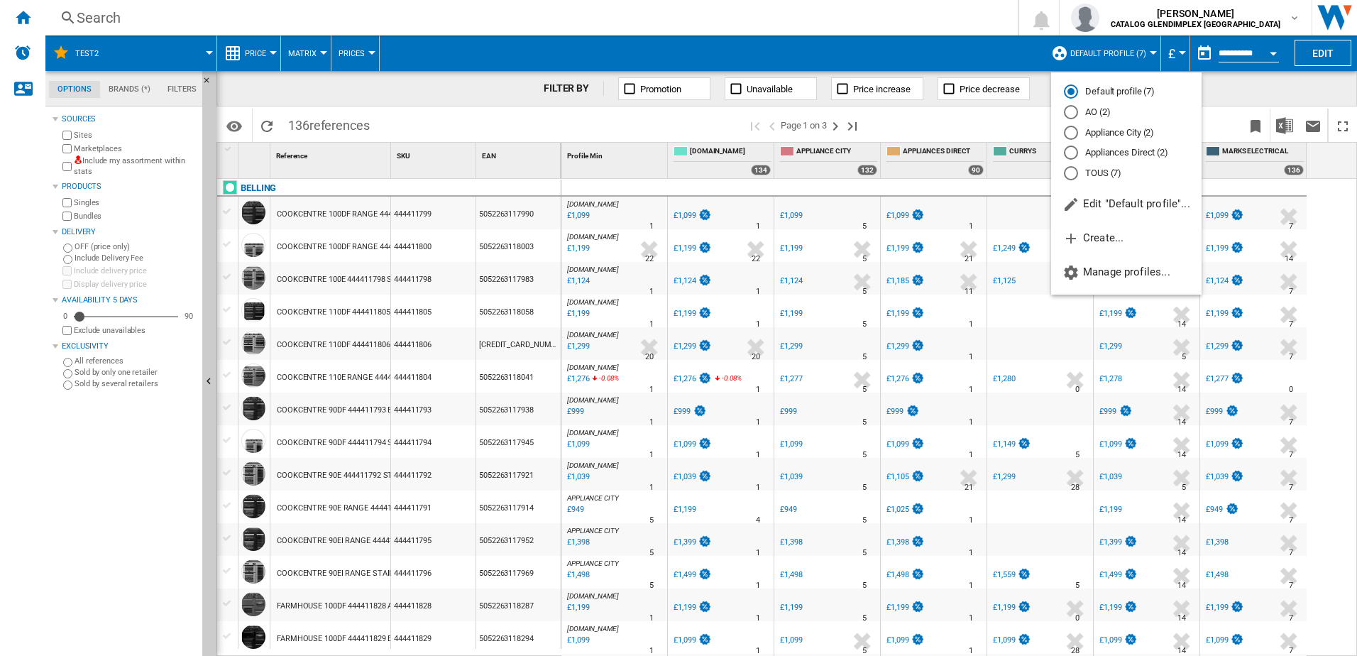
click at [1147, 53] on md-backdrop at bounding box center [678, 328] width 1357 height 656
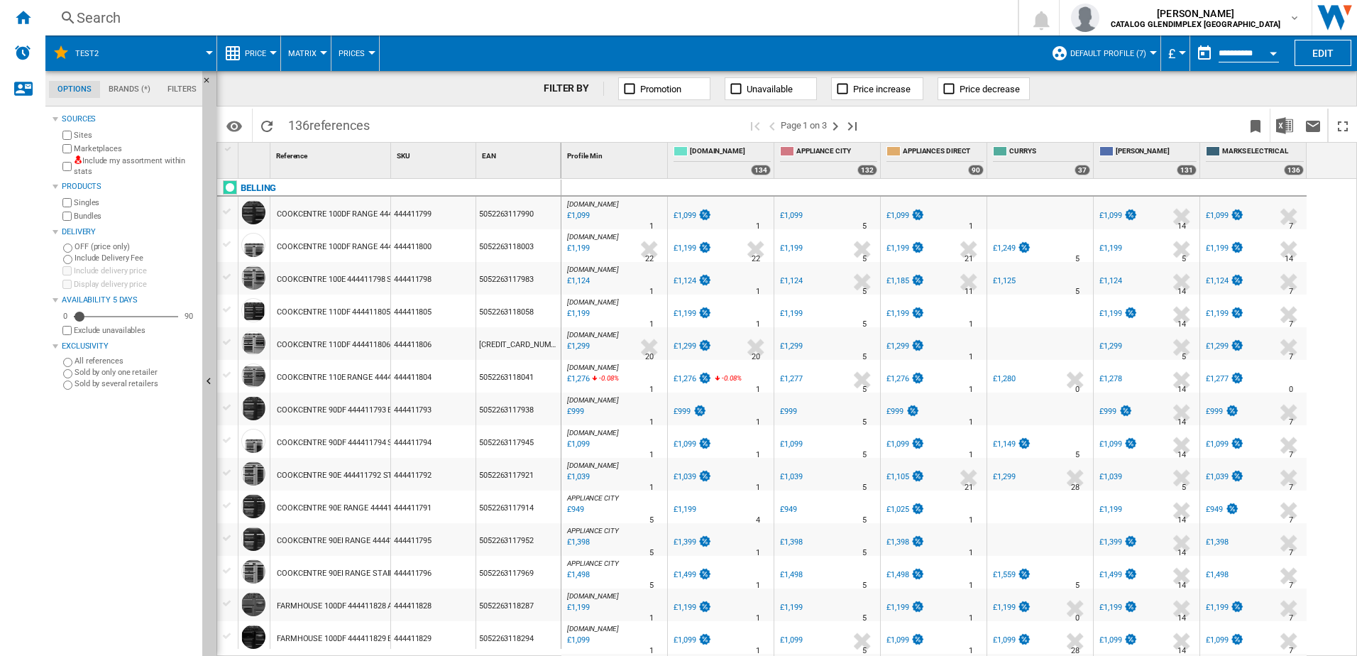
click at [207, 53] on div at bounding box center [209, 53] width 7 height 4
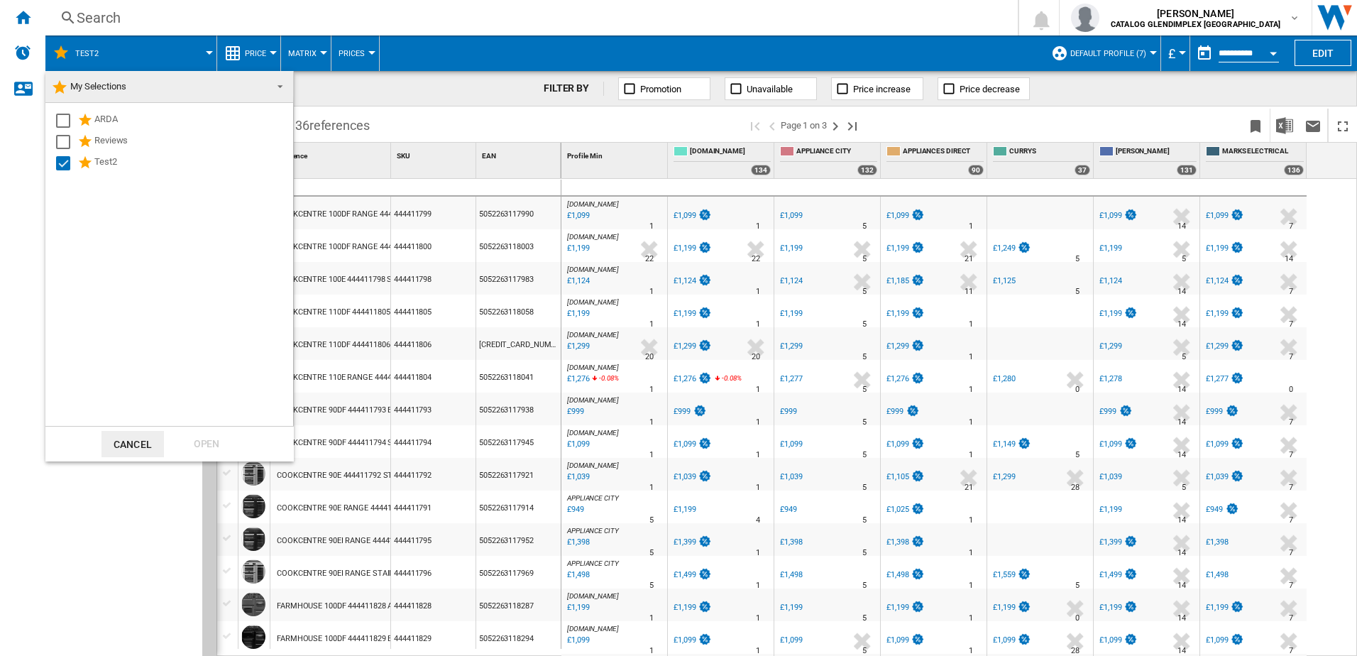
click at [207, 53] on md-backdrop at bounding box center [678, 328] width 1357 height 656
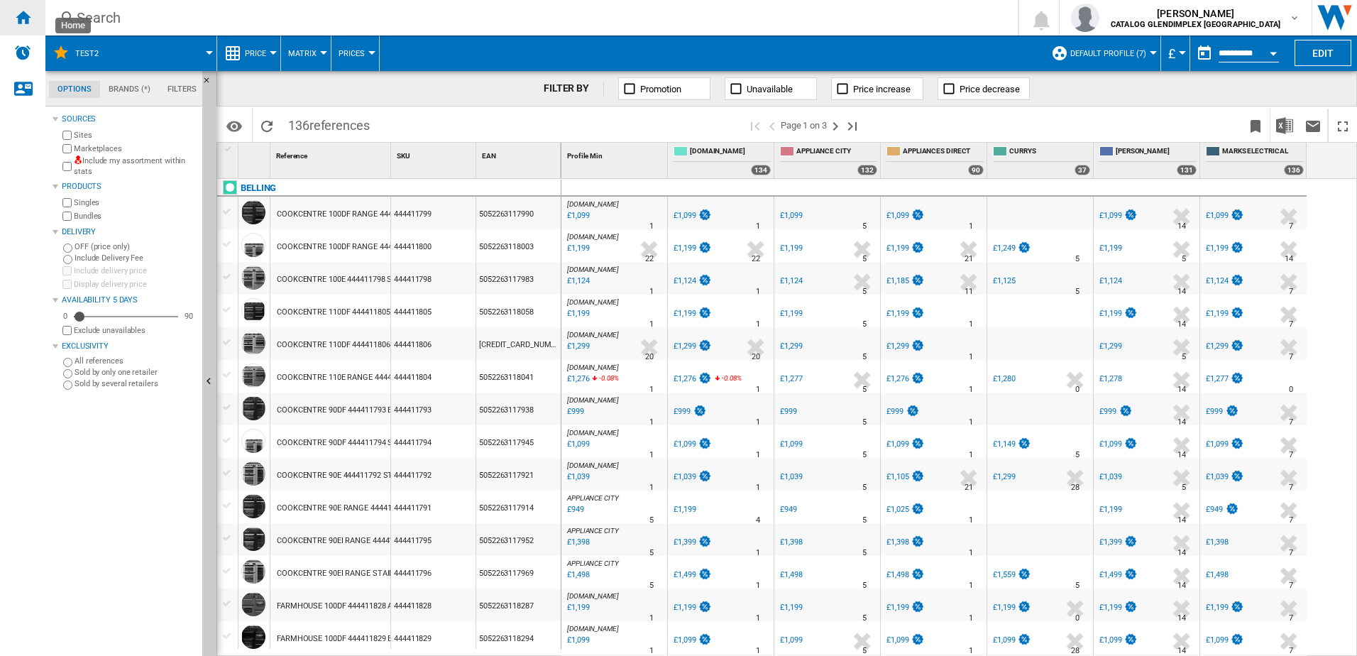
click at [18, 23] on ng-md-icon "Home" at bounding box center [22, 17] width 17 height 17
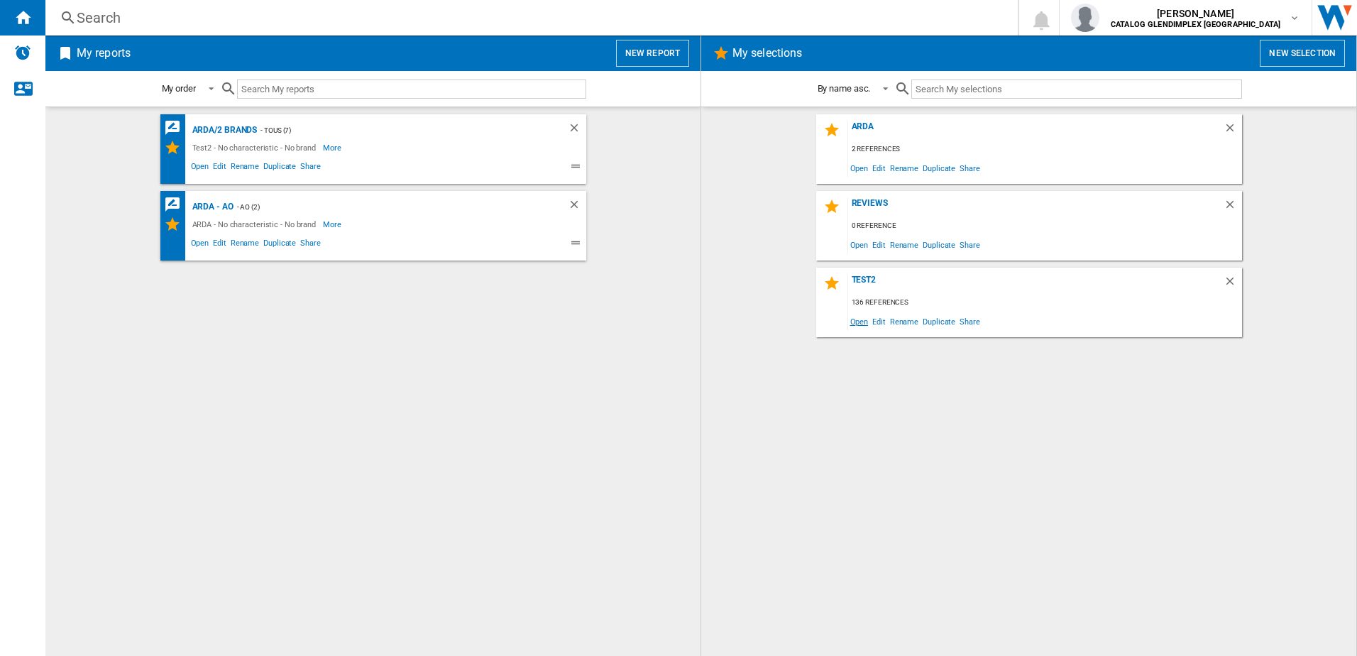
click at [863, 323] on span "Open" at bounding box center [859, 321] width 23 height 19
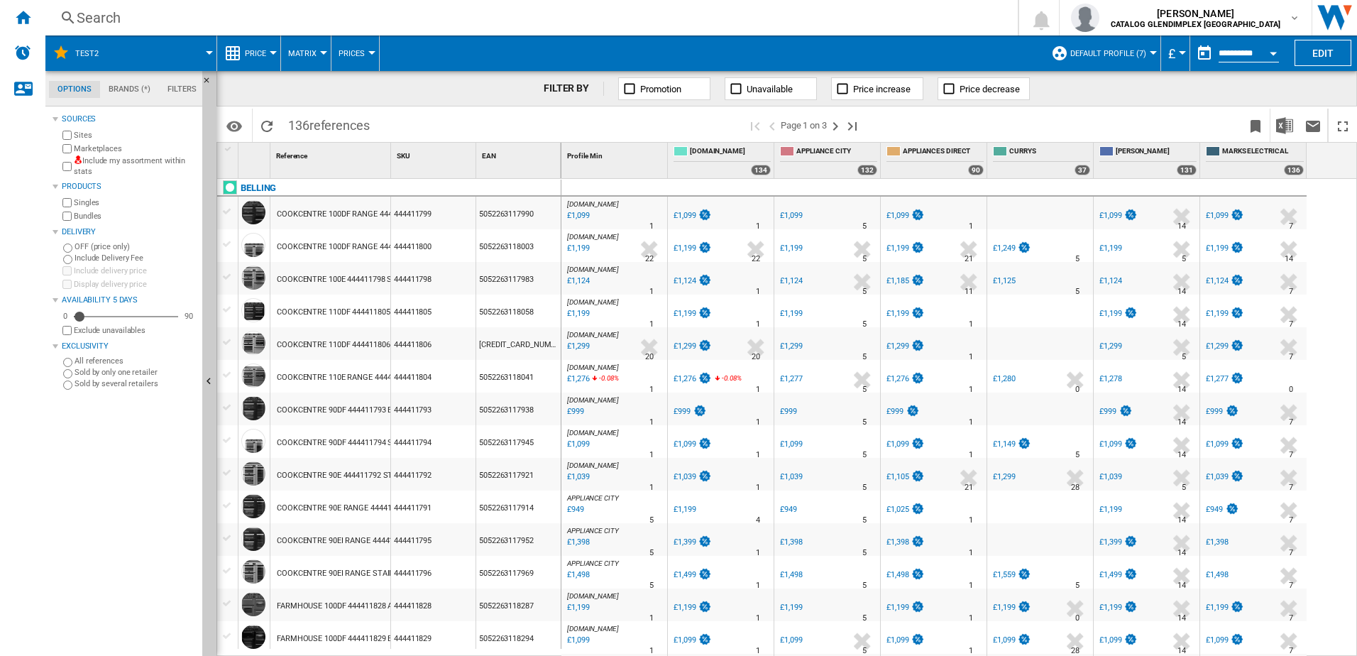
click at [226, 148] on div at bounding box center [229, 149] width 12 height 10
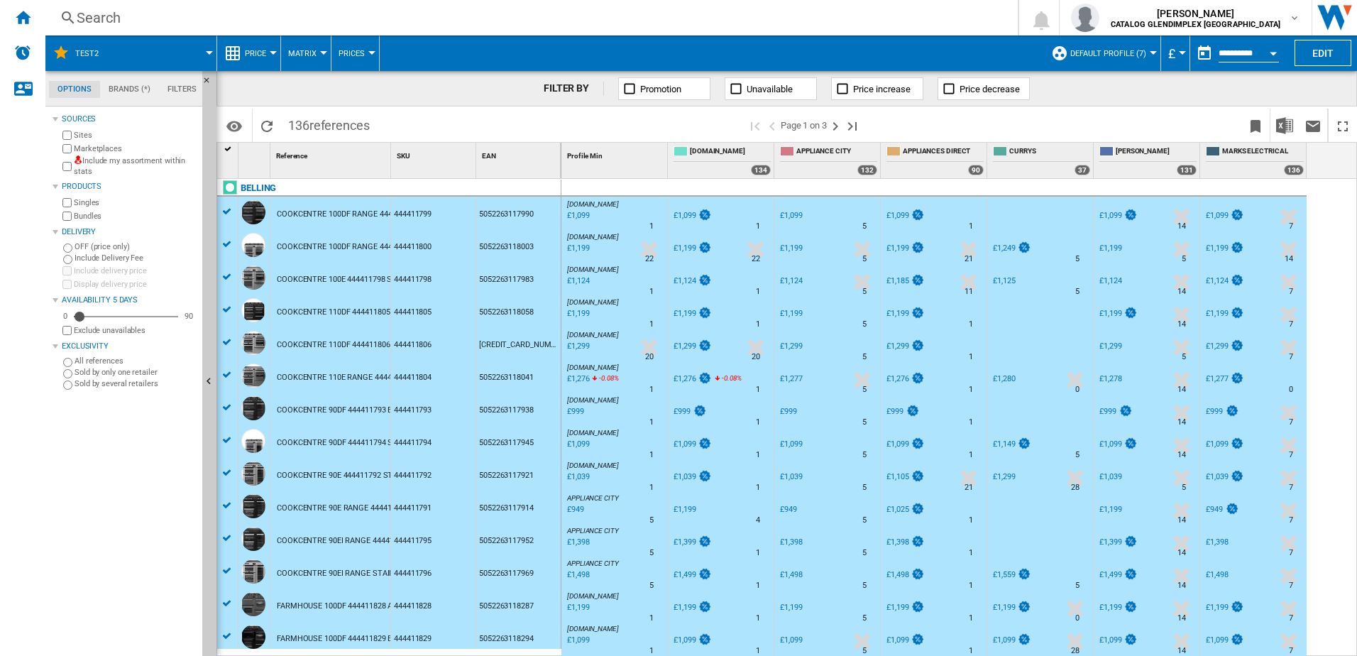
click at [226, 148] on div at bounding box center [229, 149] width 12 height 10
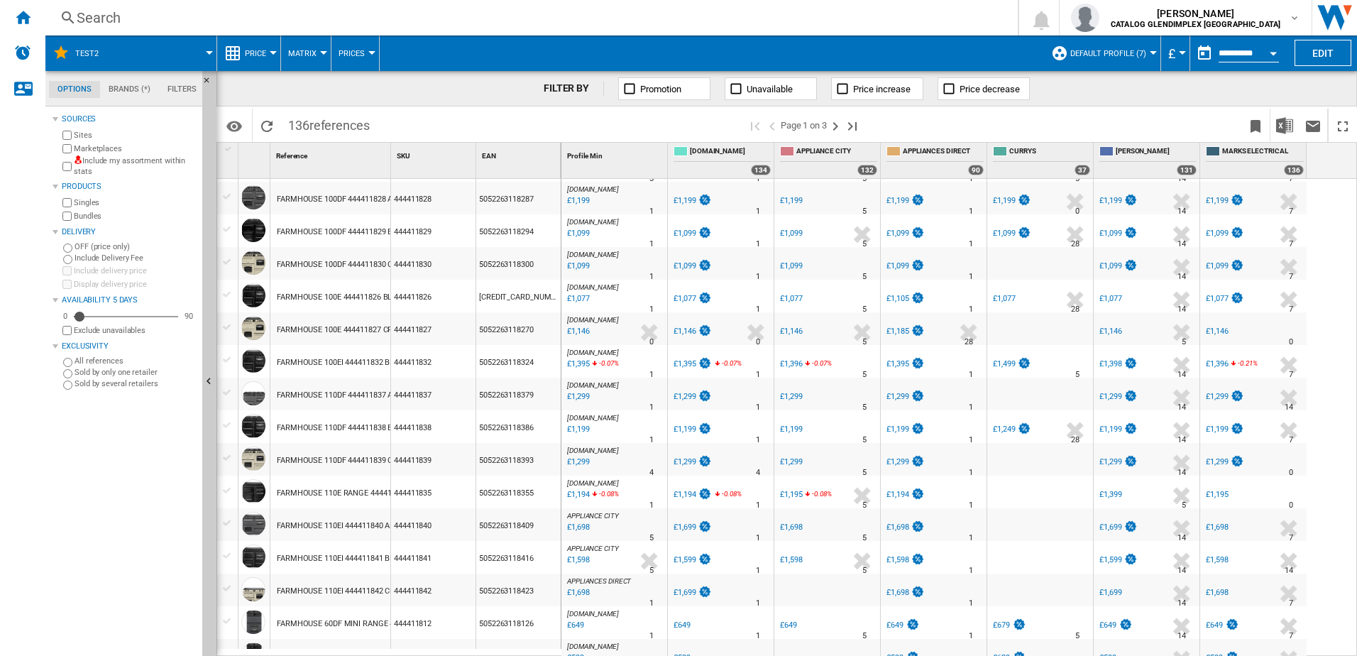
scroll to position [407, 0]
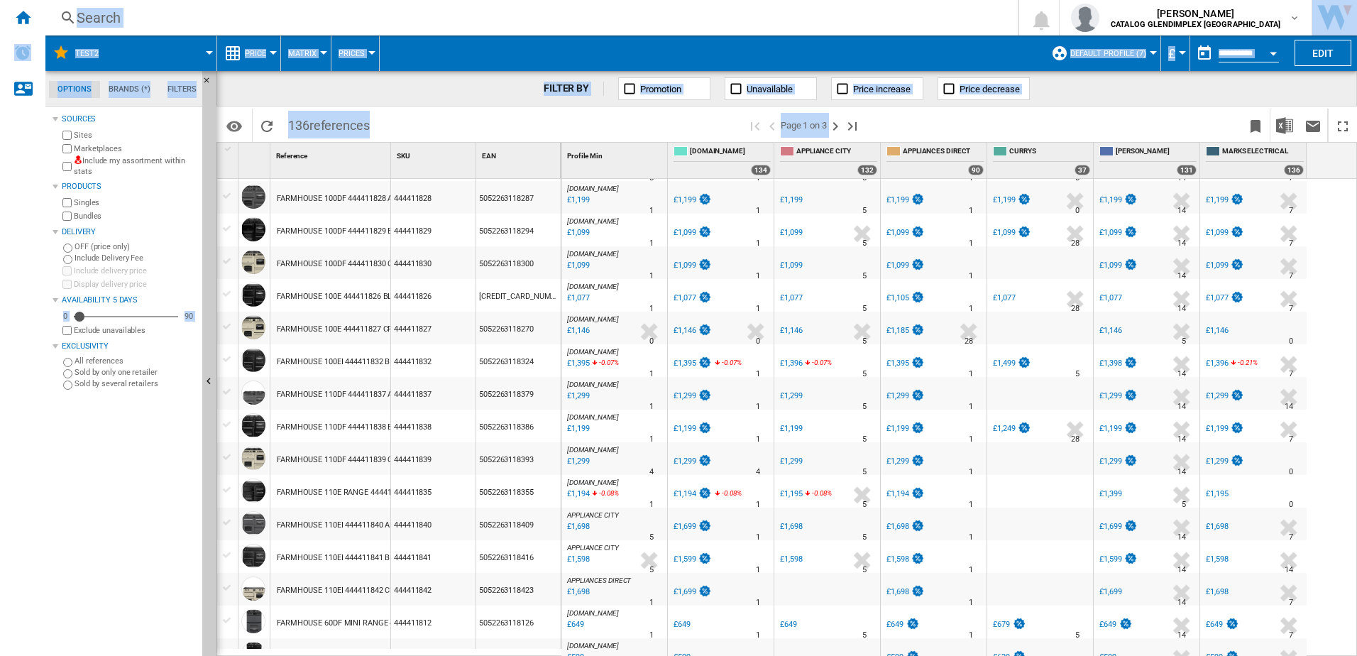
drag, startPoint x: 319, startPoint y: 655, endPoint x: 458, endPoint y: 657, distance: 139.1
click at [458, 655] on html "In order to access Insight, please log out and log in again OK NEW Search Searc…" at bounding box center [678, 328] width 1357 height 656
click at [155, 483] on div "Sources Sites Marketplaces Include my assortment within stats Products Singles …" at bounding box center [125, 383] width 144 height 546
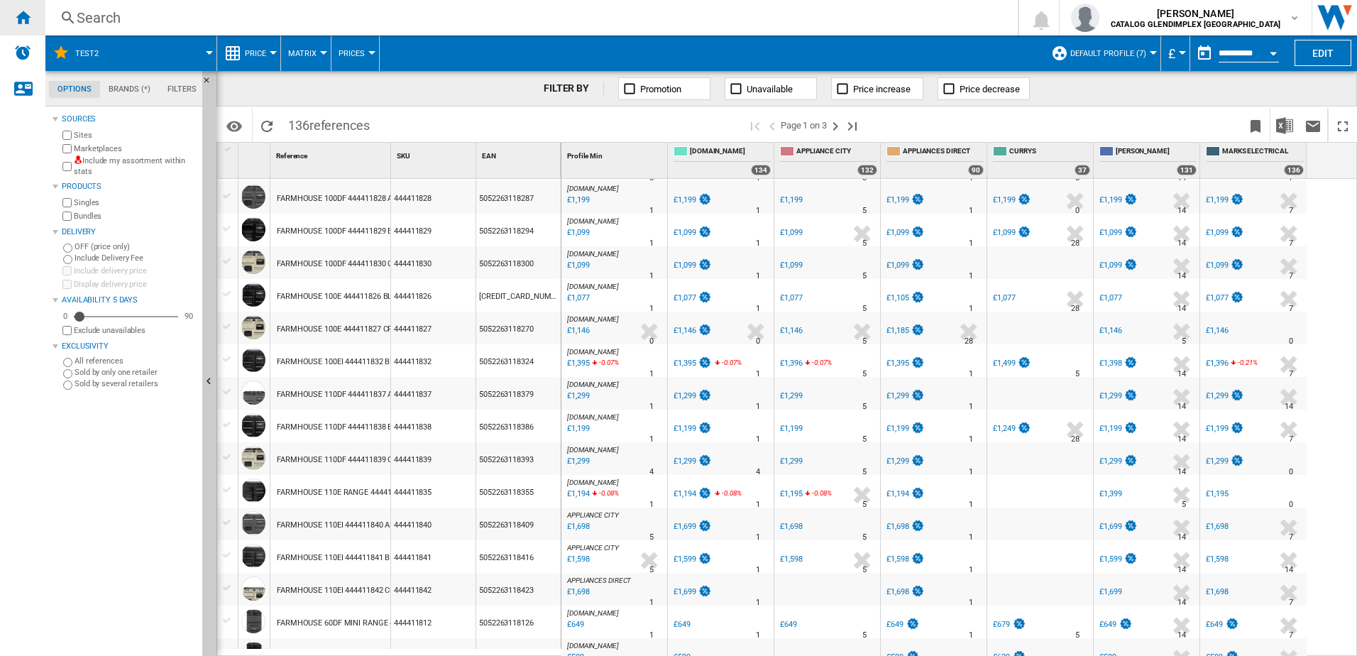
click at [31, 18] on ng-md-icon "Home" at bounding box center [22, 17] width 17 height 17
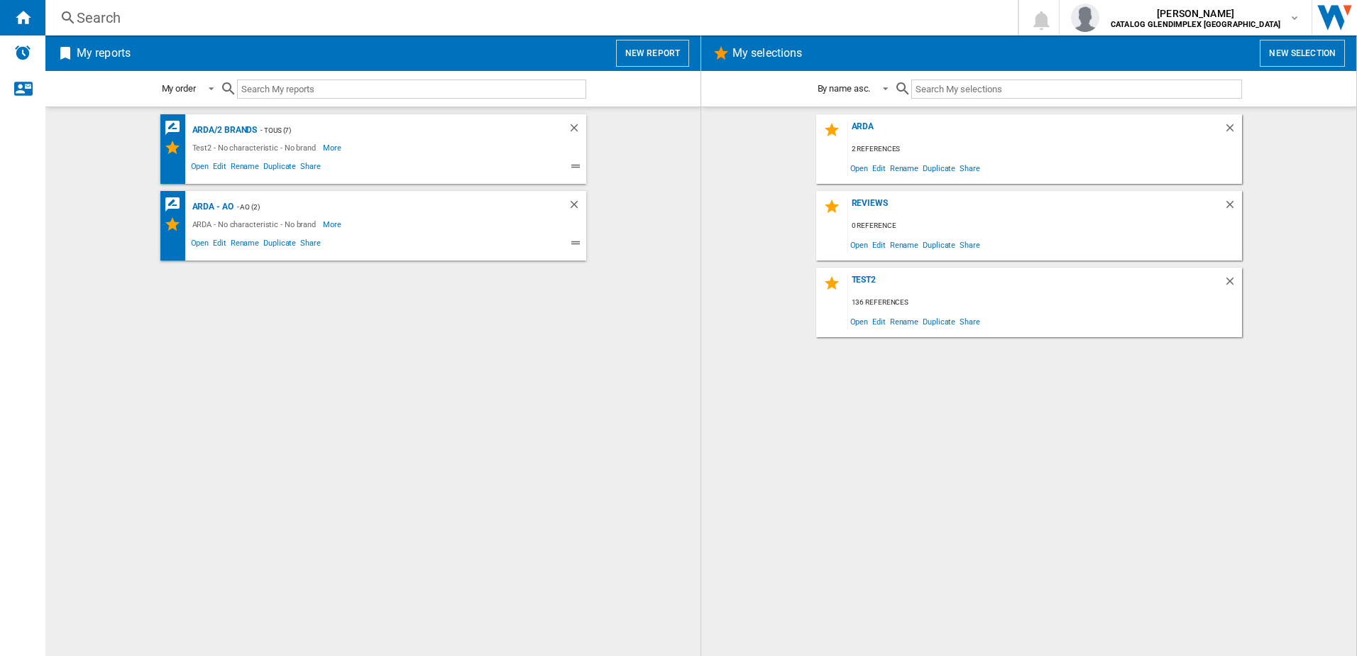
click at [1285, 55] on button "New selection" at bounding box center [1302, 53] width 85 height 27
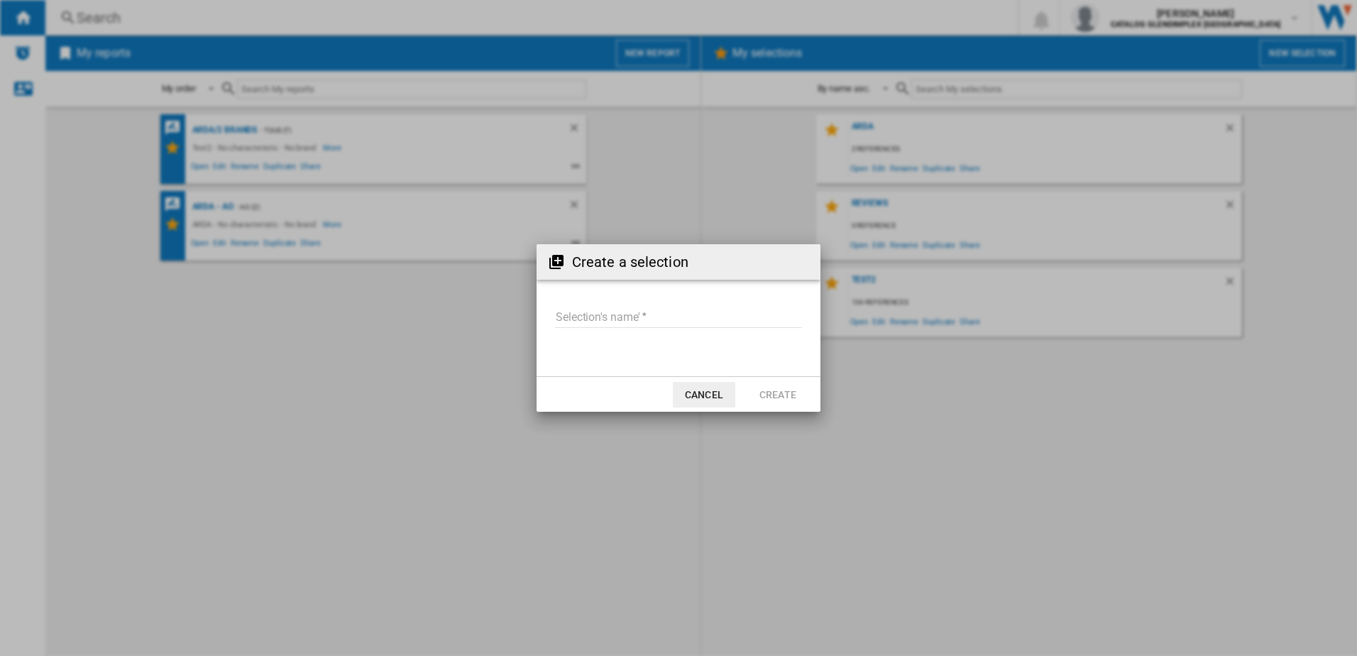
click at [707, 393] on button "Cancel" at bounding box center [704, 395] width 62 height 26
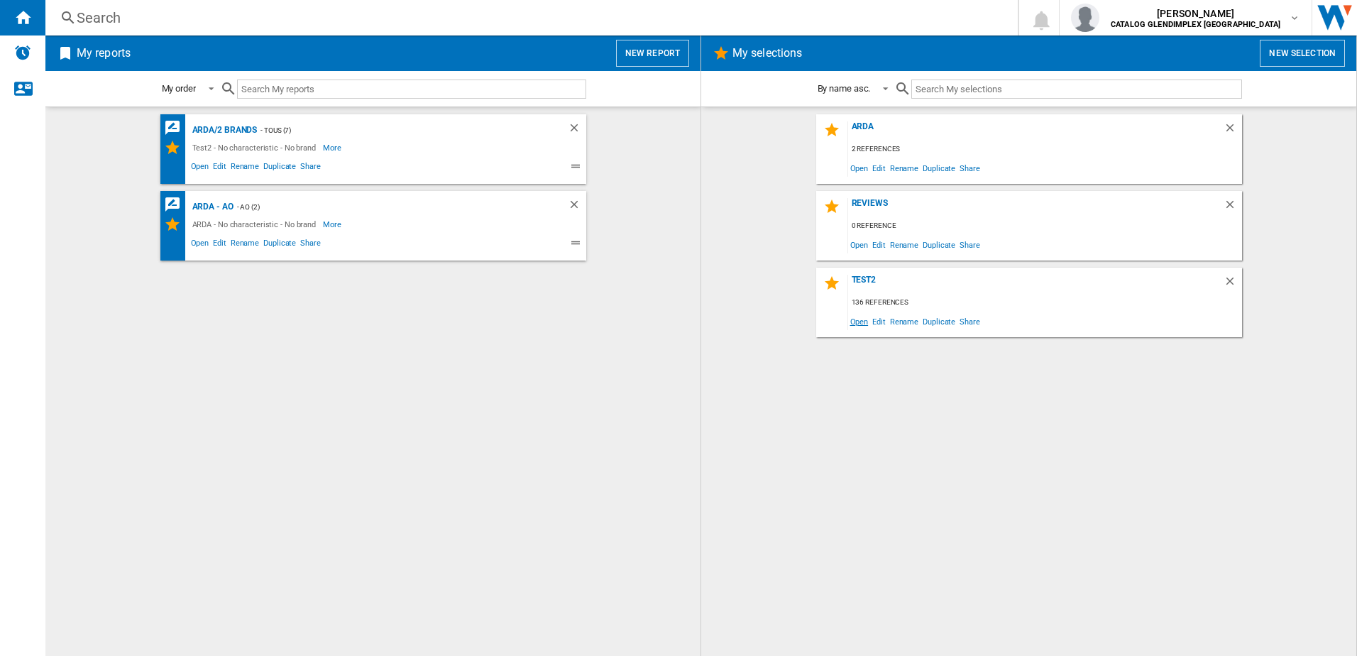
click at [861, 321] on span "Open" at bounding box center [859, 321] width 23 height 19
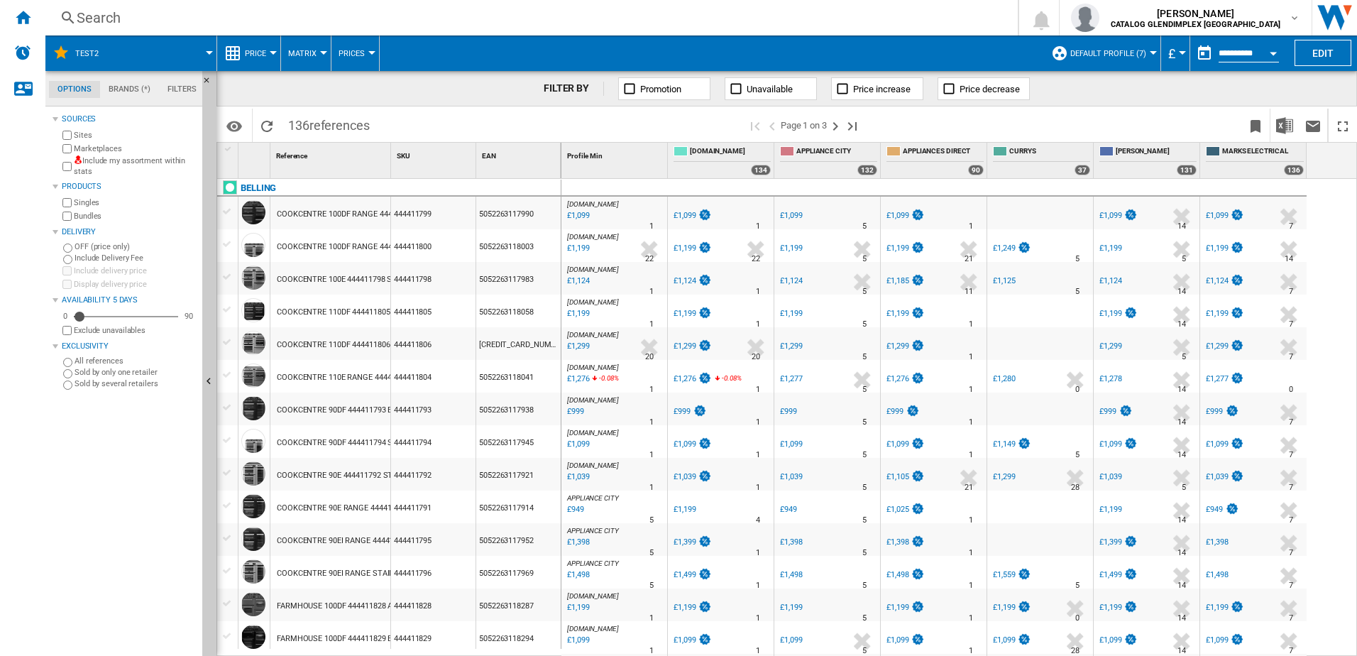
click at [258, 55] on span "Price" at bounding box center [255, 53] width 21 height 9
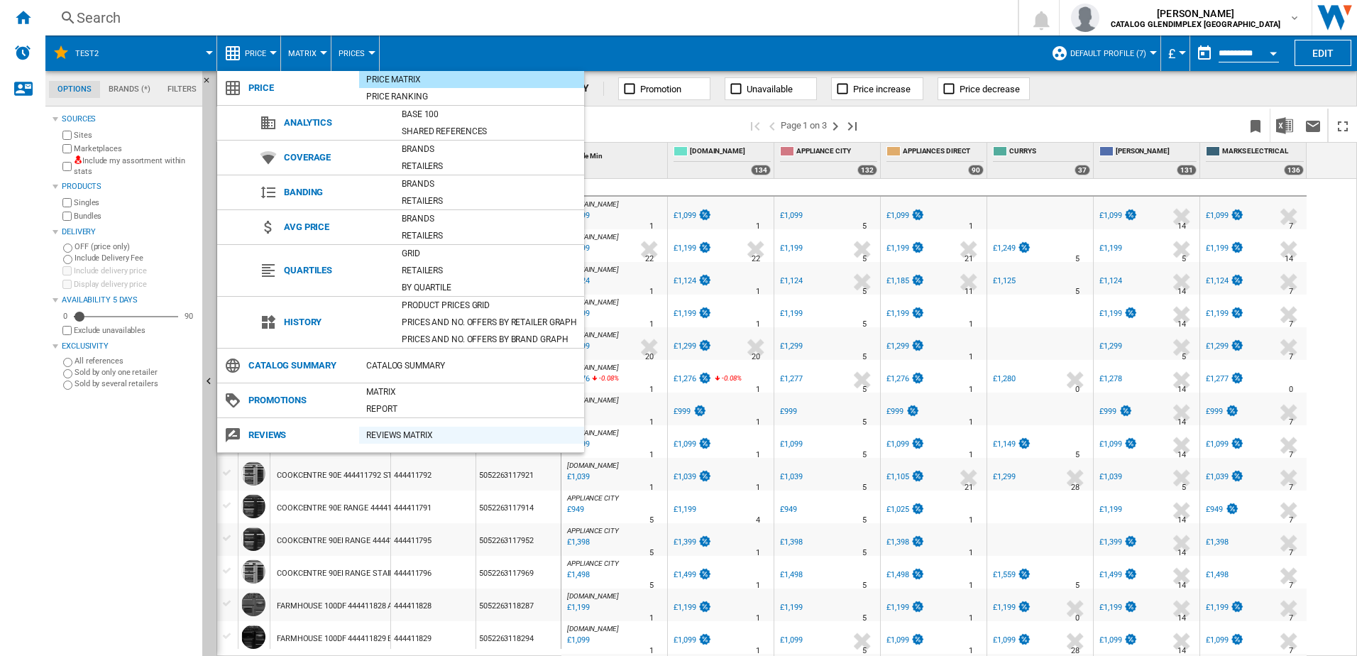
click at [385, 431] on div "REVIEWS Matrix" at bounding box center [471, 435] width 225 height 14
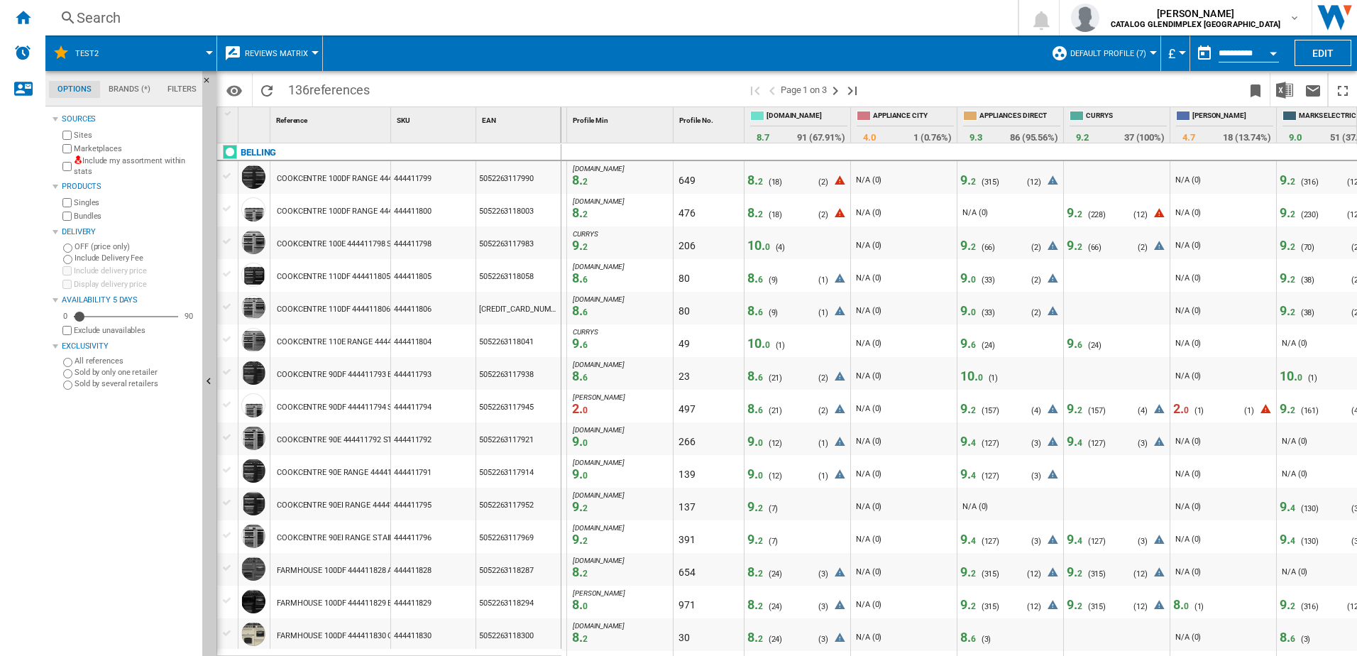
scroll to position [0, 241]
